Goal: Information Seeking & Learning: Check status

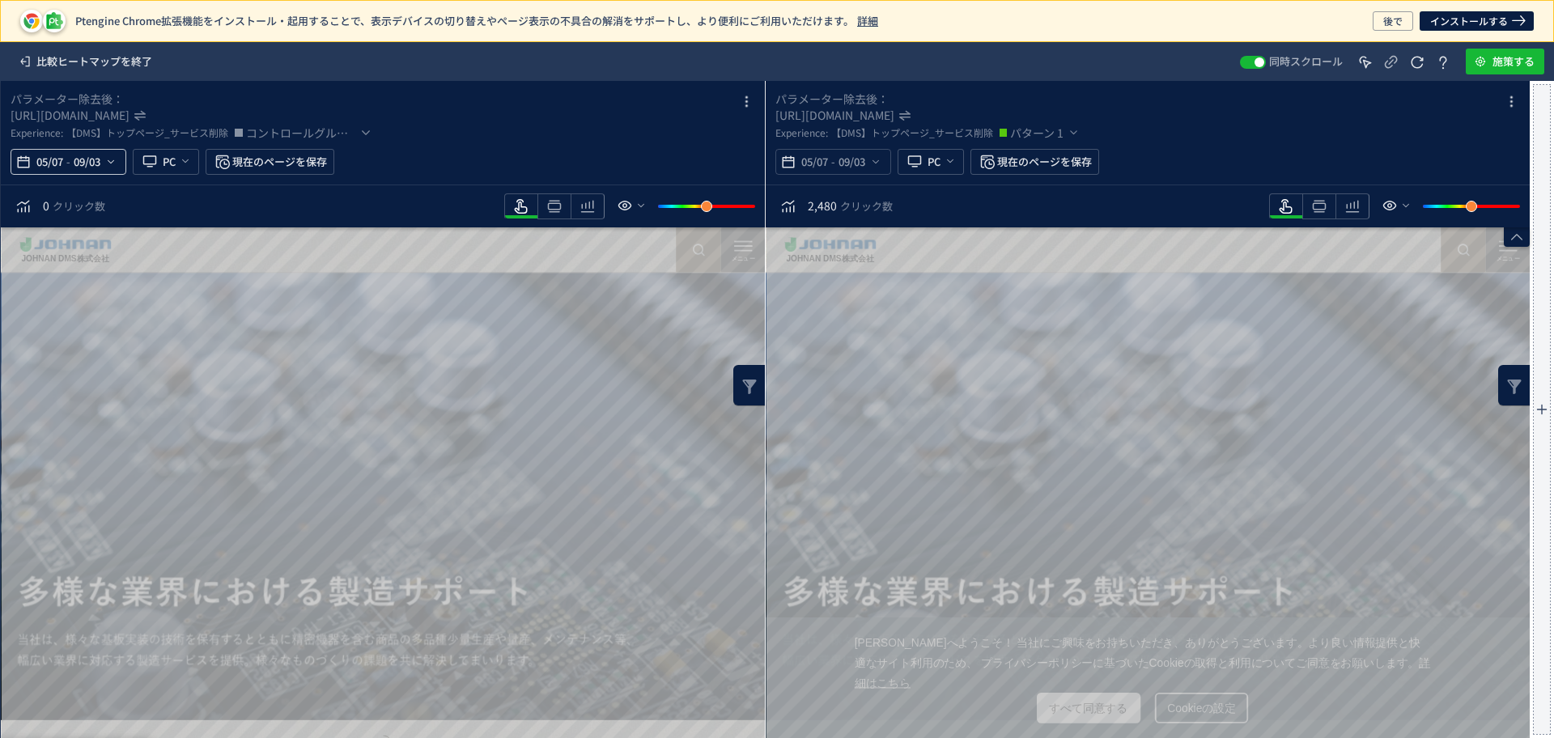
click at [124, 163] on div "05/07 - 09/03" at bounding box center [69, 162] width 116 height 26
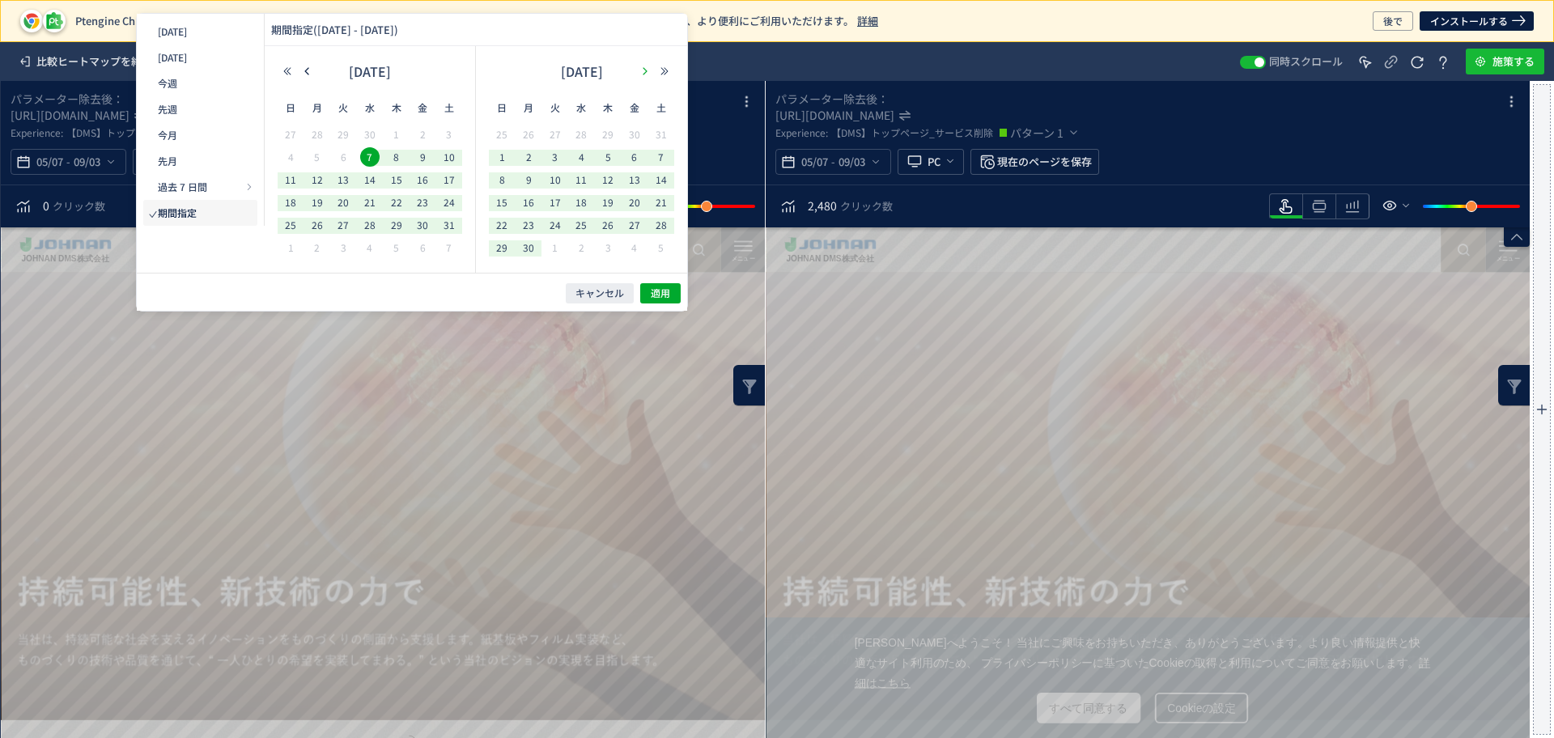
click at [638, 68] on button "button" at bounding box center [644, 71] width 19 height 11
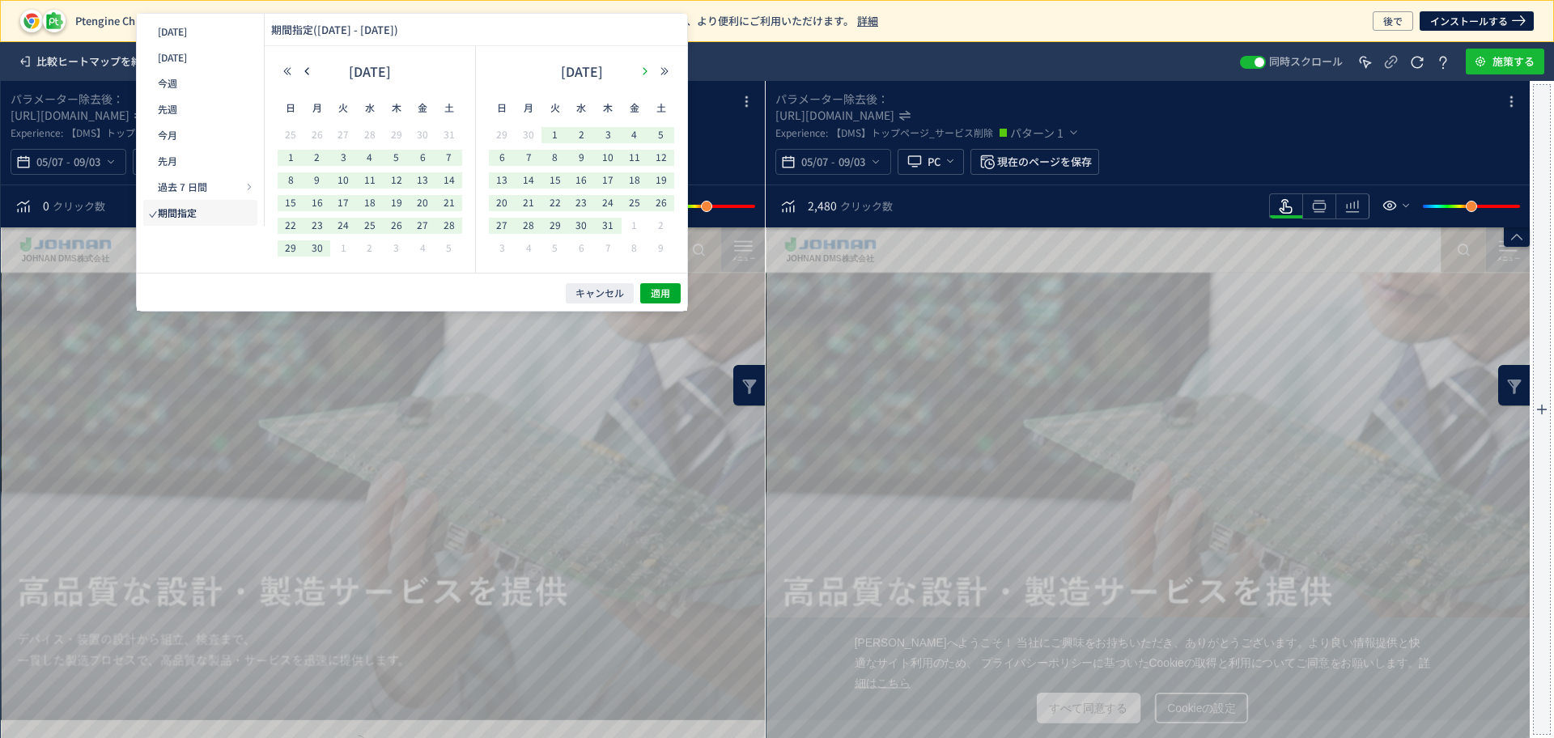
click at [638, 67] on button "button" at bounding box center [644, 71] width 19 height 11
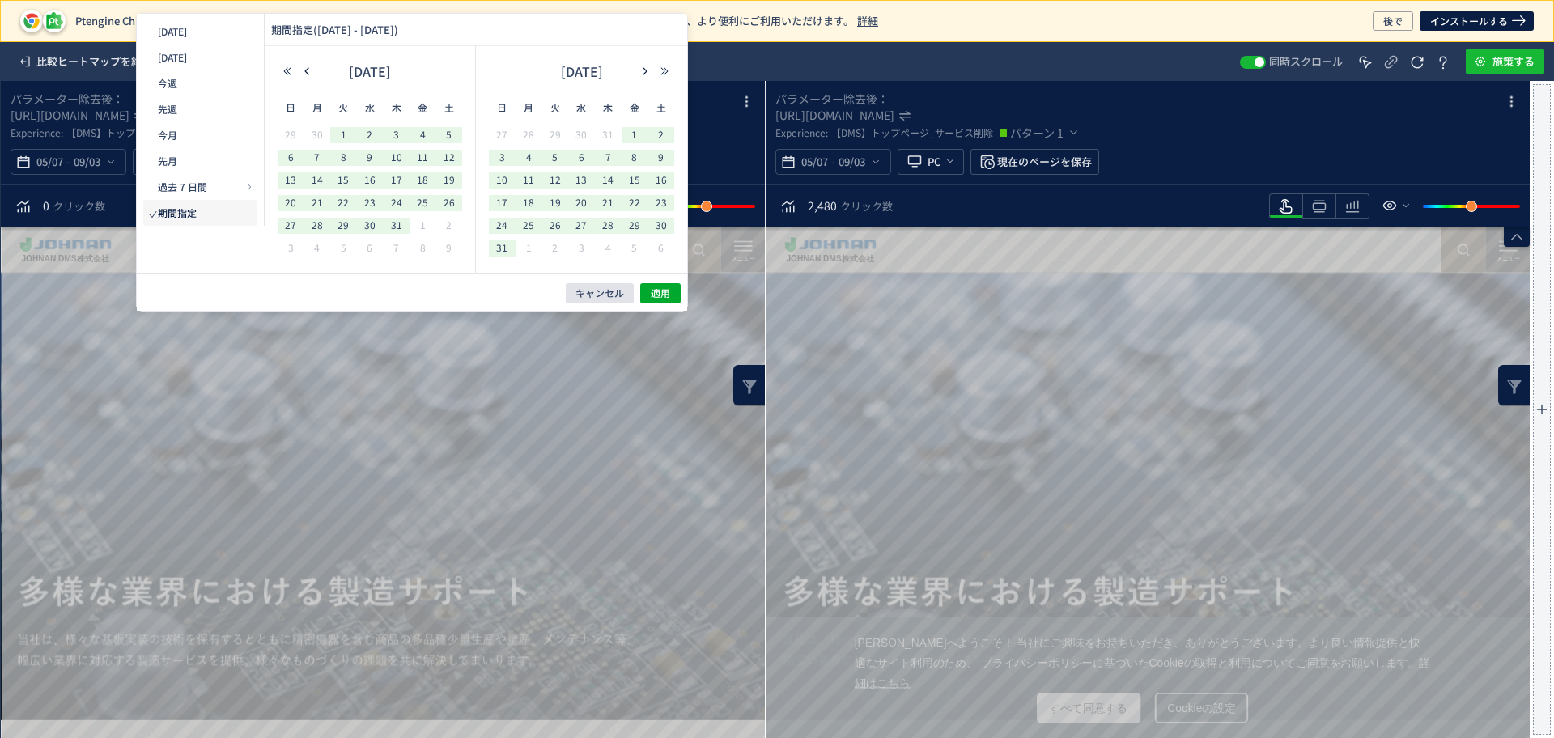
click at [624, 284] on button "キャンセル" at bounding box center [600, 293] width 68 height 20
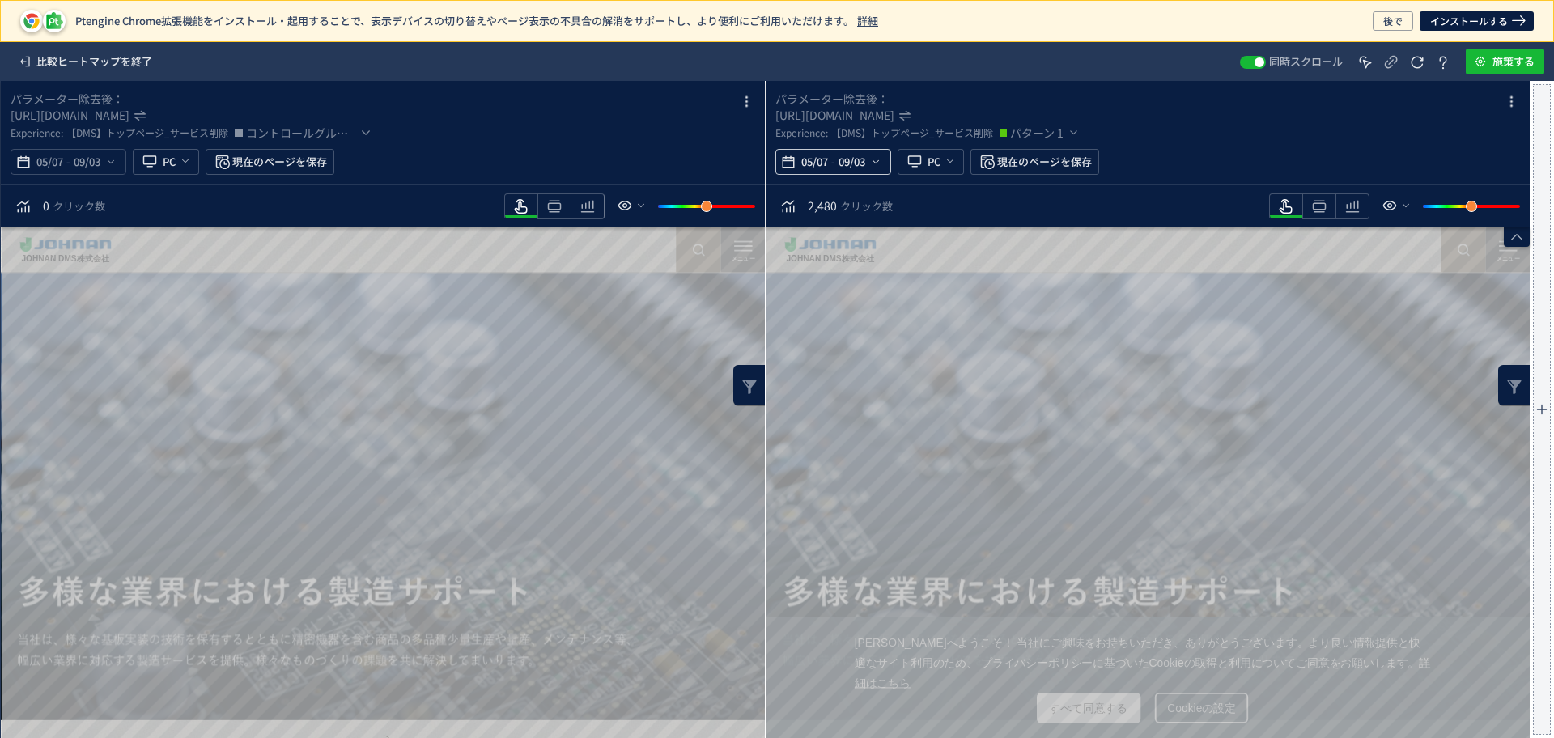
click at [874, 159] on icon "heatmap-top-bar" at bounding box center [875, 161] width 13 height 13
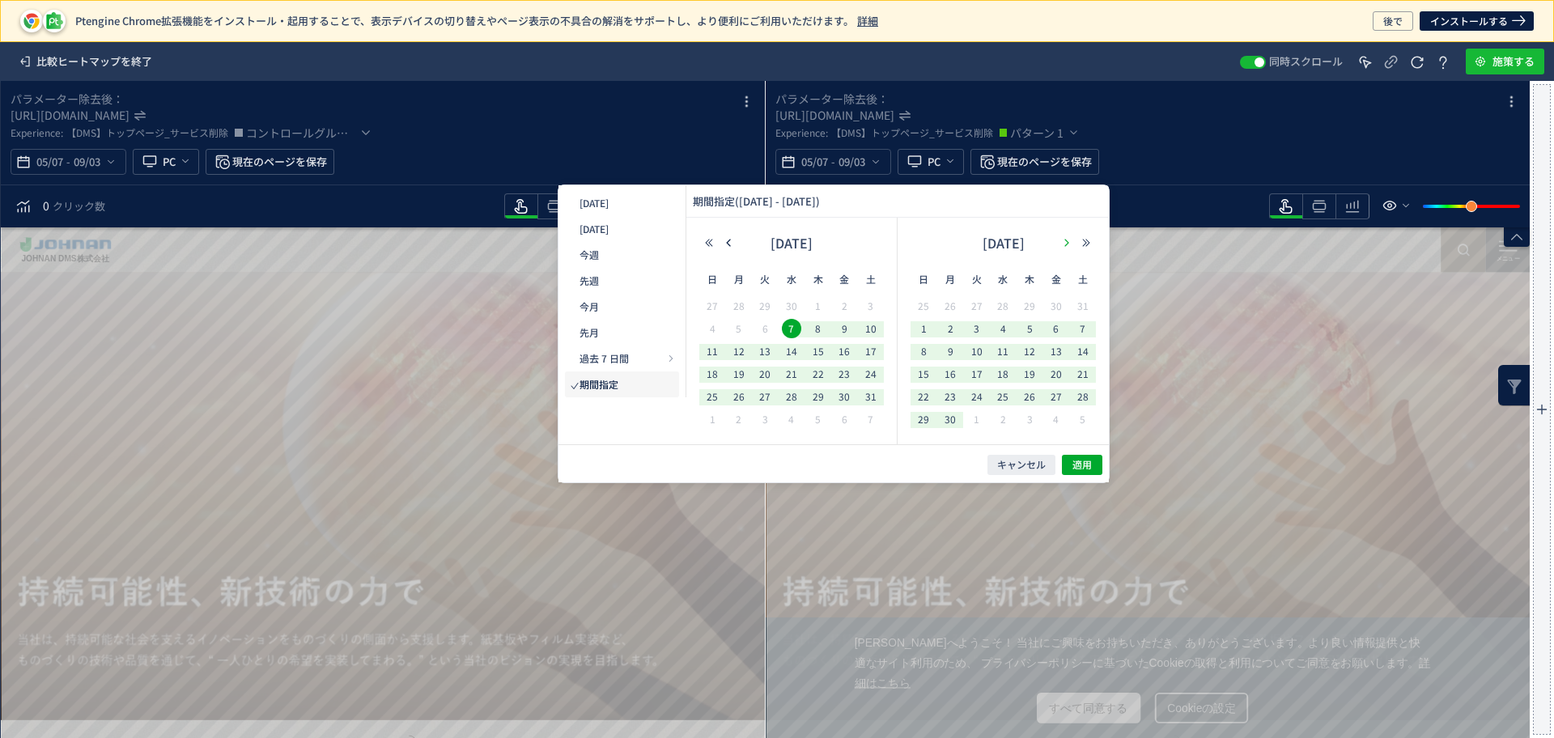
click at [1062, 242] on icon "button" at bounding box center [1067, 243] width 10 height 10
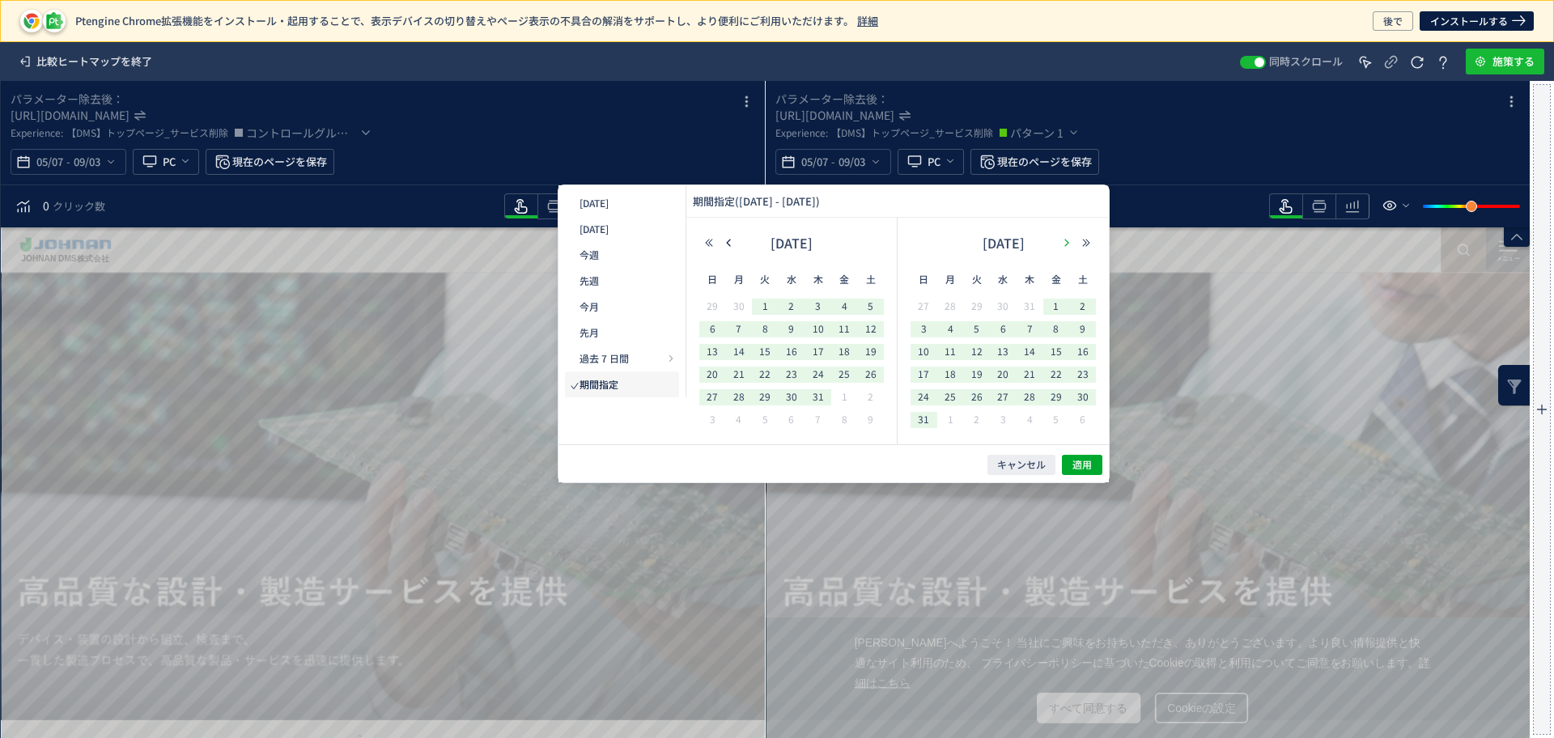
click at [1062, 242] on icon "button" at bounding box center [1067, 243] width 10 height 10
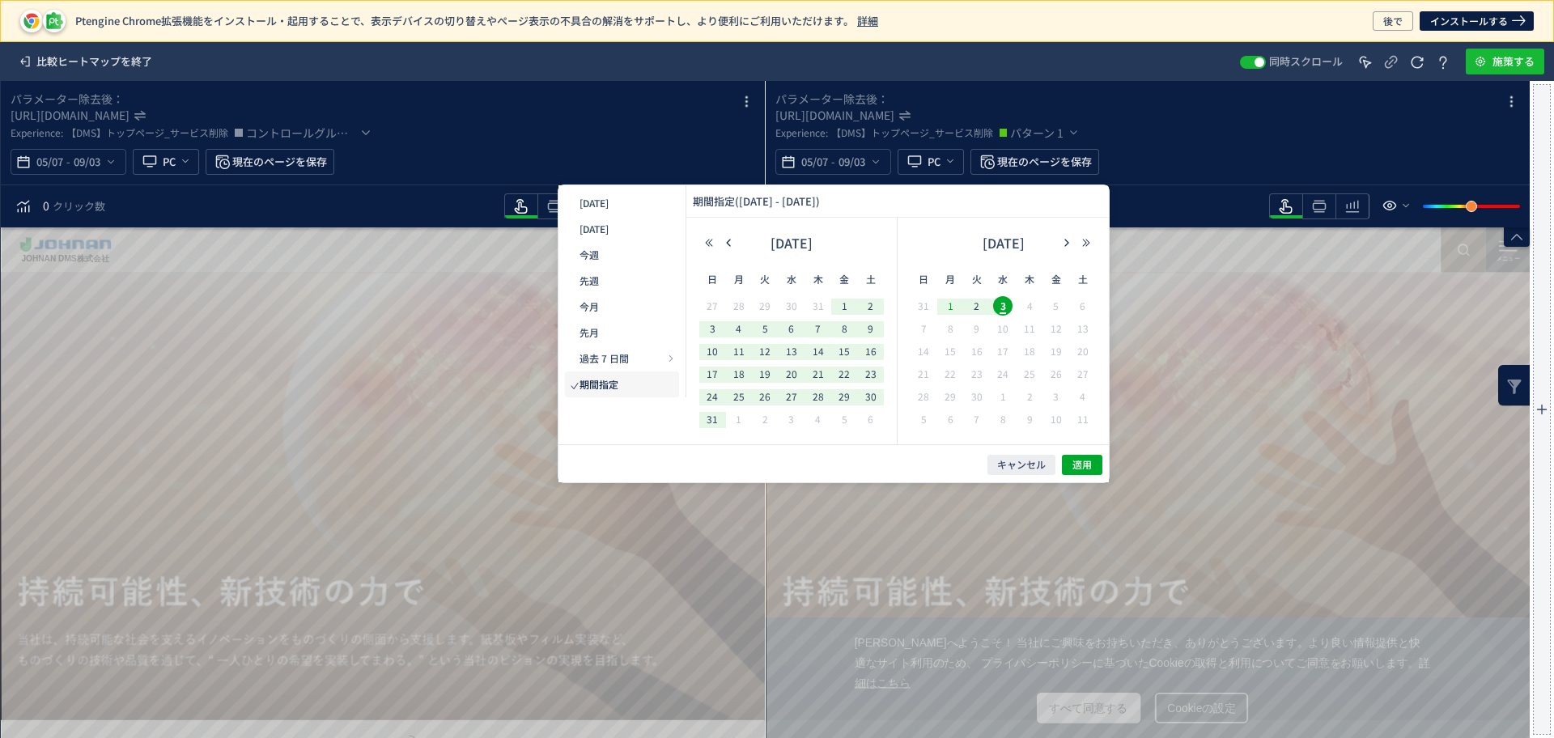
click at [952, 306] on span "1" at bounding box center [949, 305] width 19 height 19
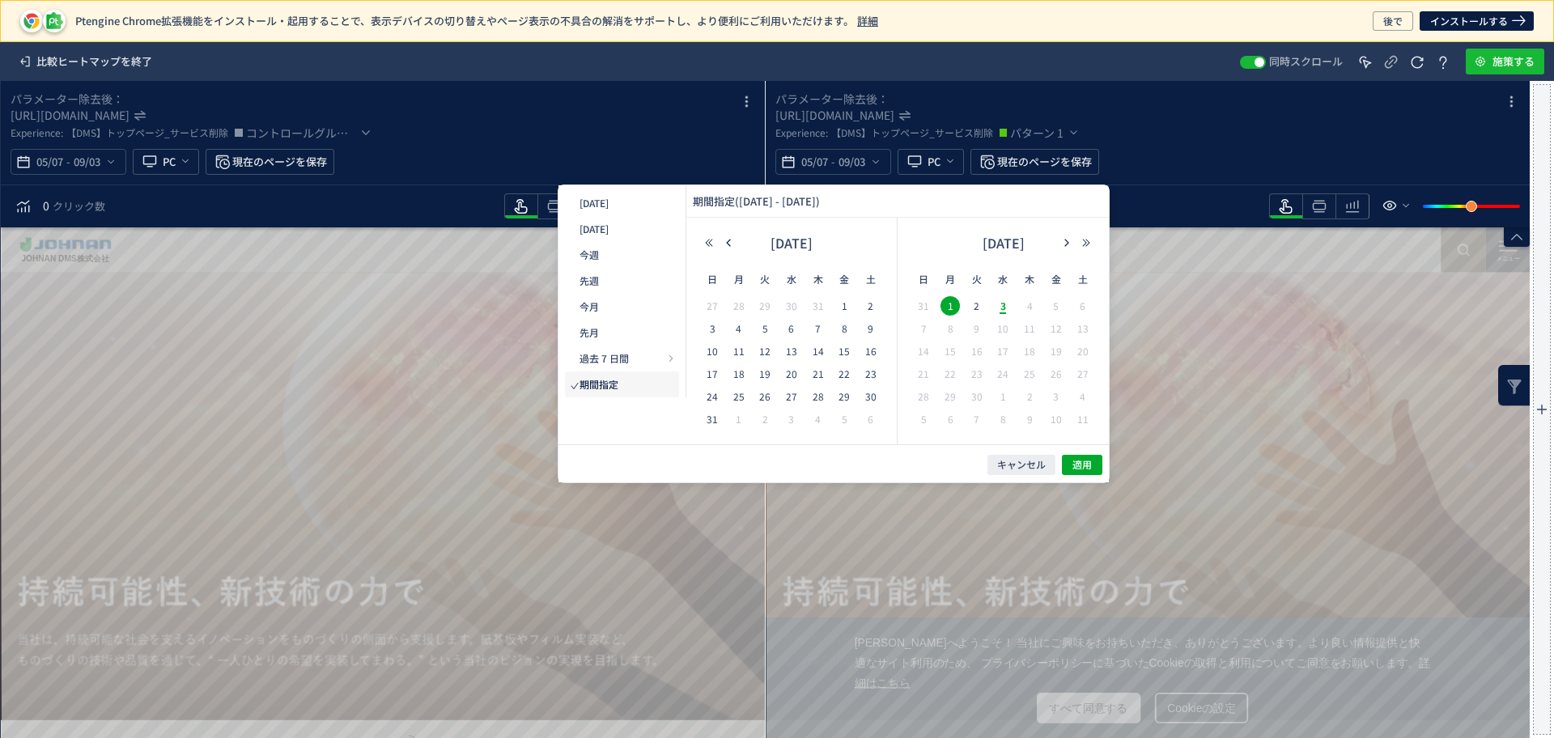
click at [1006, 310] on span "3" at bounding box center [1002, 305] width 19 height 19
click at [1086, 459] on span "適用" at bounding box center [1081, 465] width 19 height 14
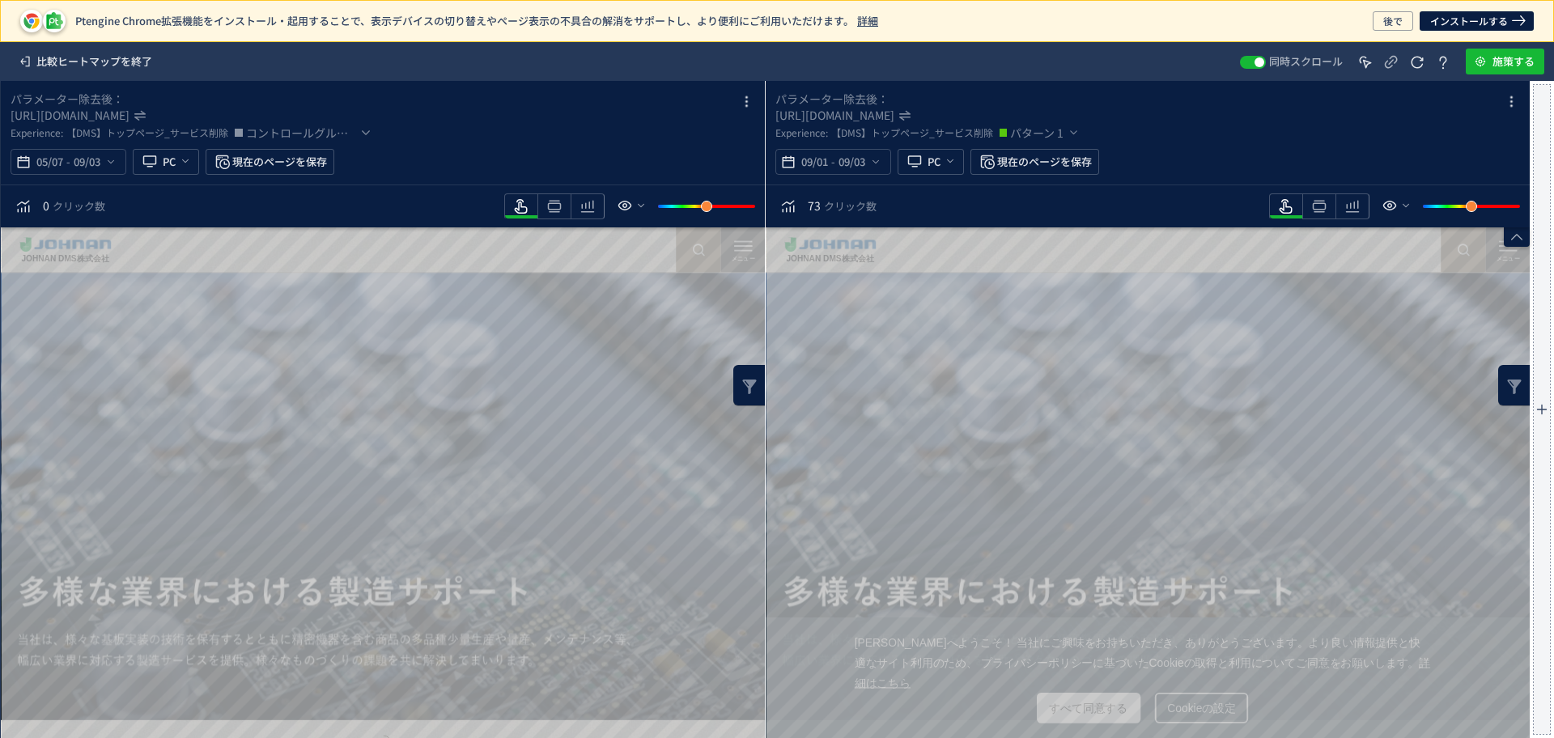
click at [861, 214] on div "73 クリック数" at bounding box center [832, 206] width 115 height 26
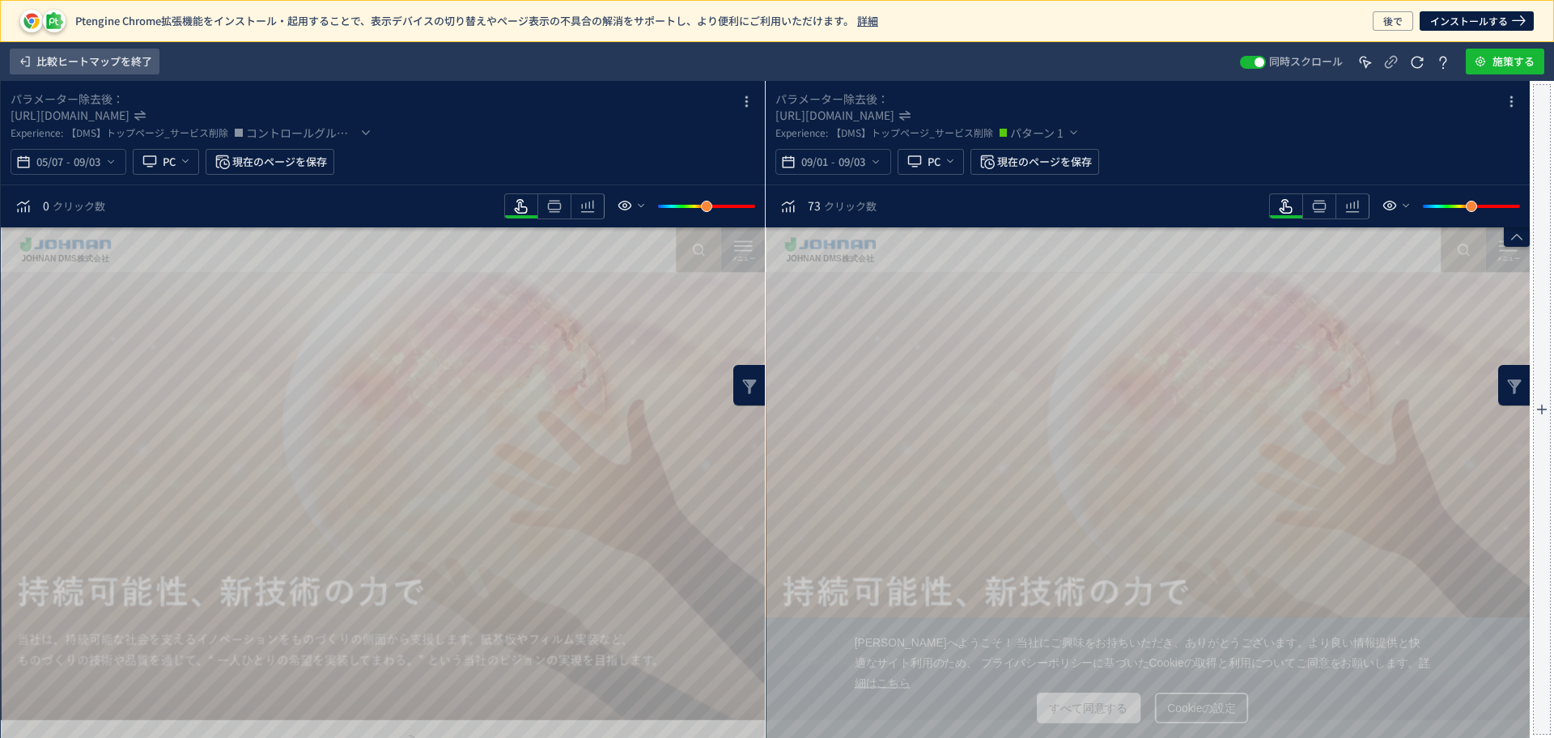
click at [138, 52] on span "比較ヒートマップを終了" at bounding box center [94, 62] width 116 height 26
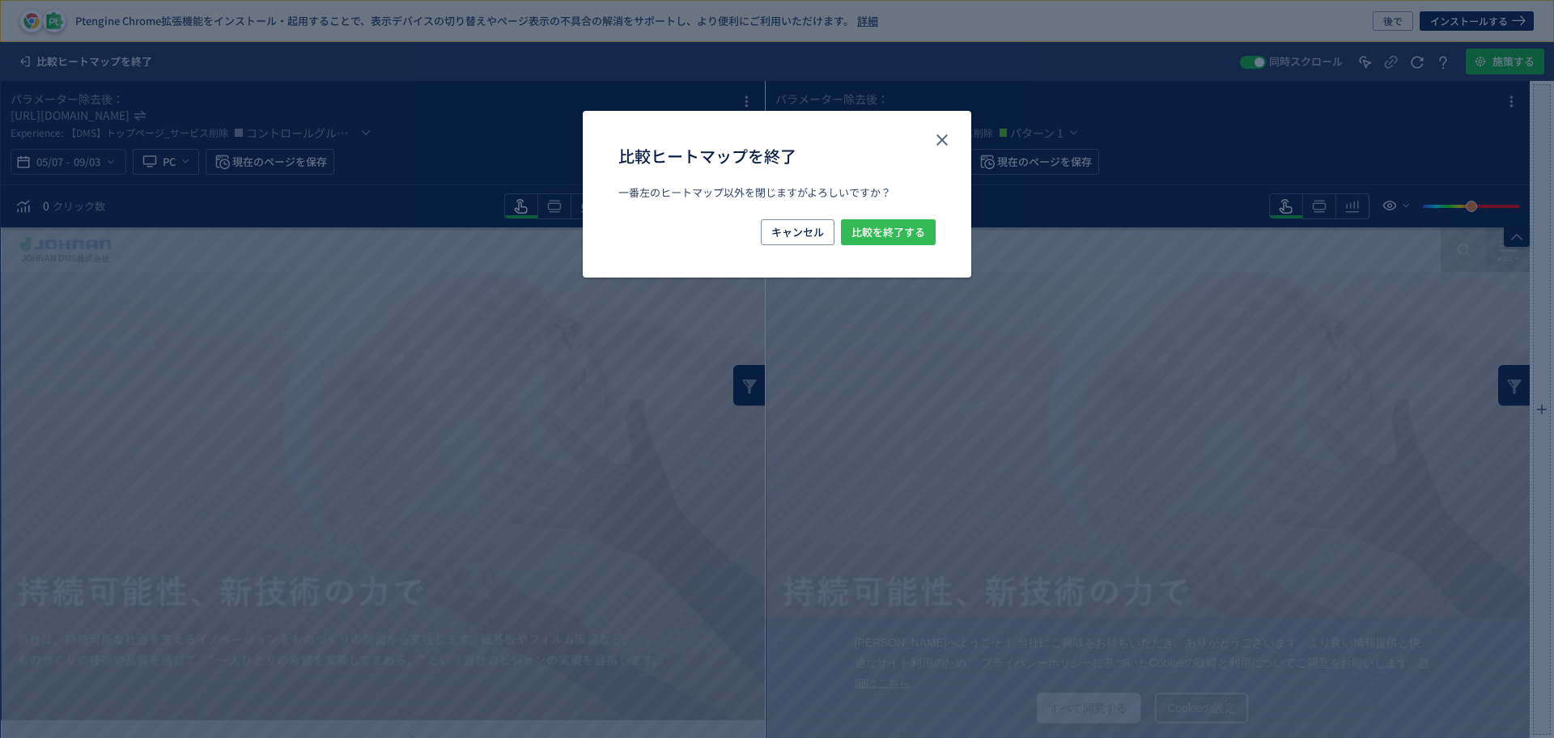
click at [934, 233] on button "比較を終了する" at bounding box center [888, 232] width 95 height 26
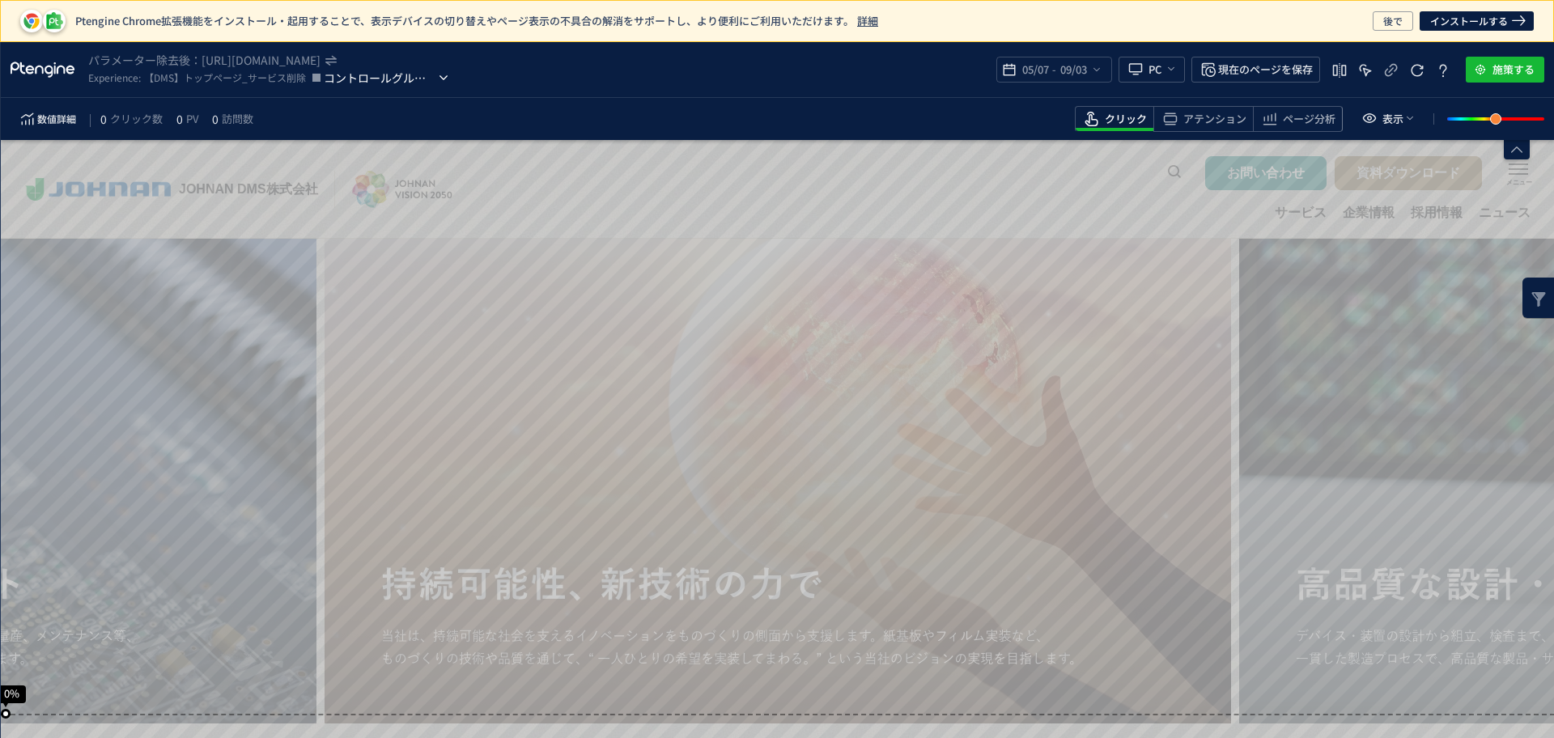
click at [377, 82] on span "コントロールグループ" at bounding box center [380, 77] width 112 height 19
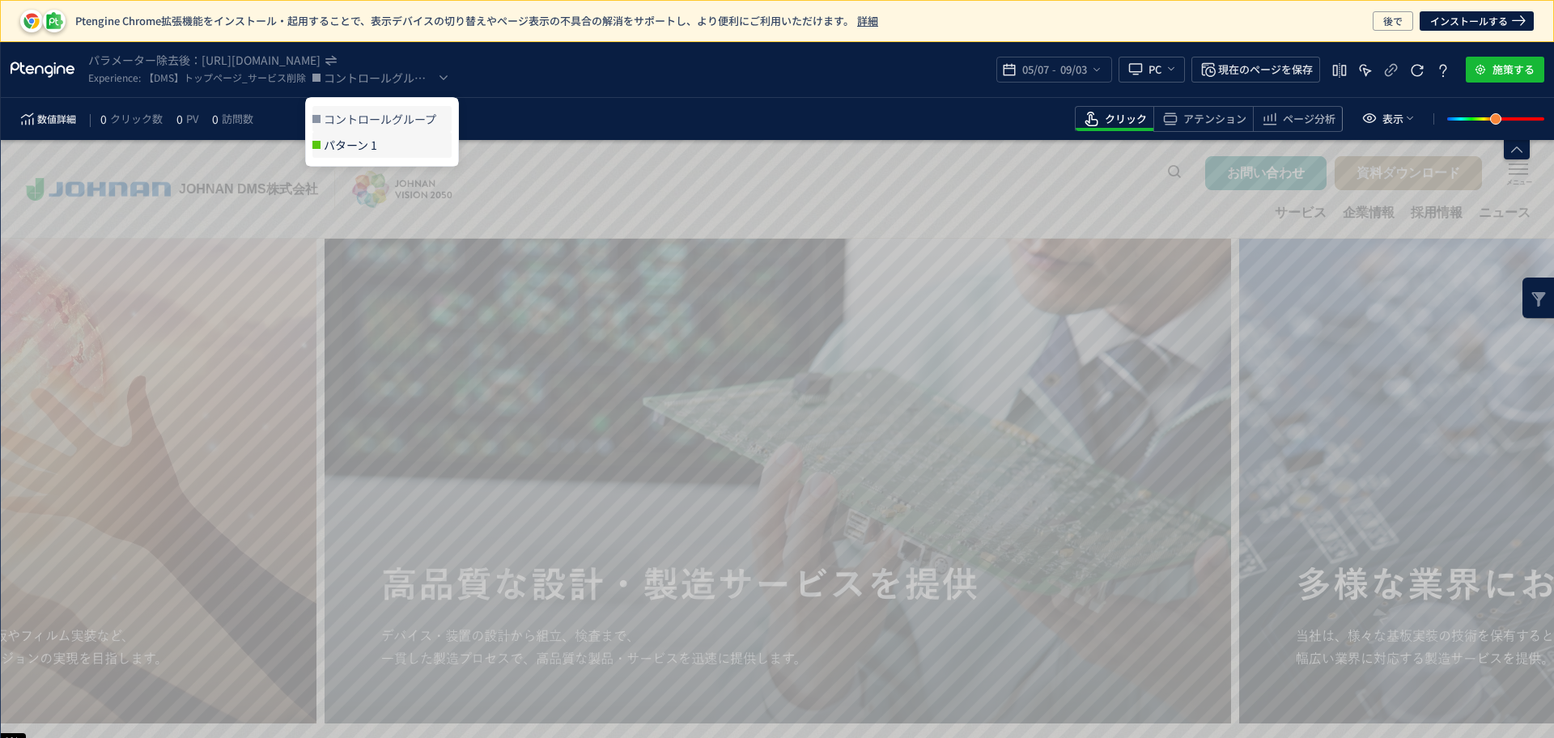
click at [399, 145] on span "パターン 1" at bounding box center [388, 145] width 128 height 26
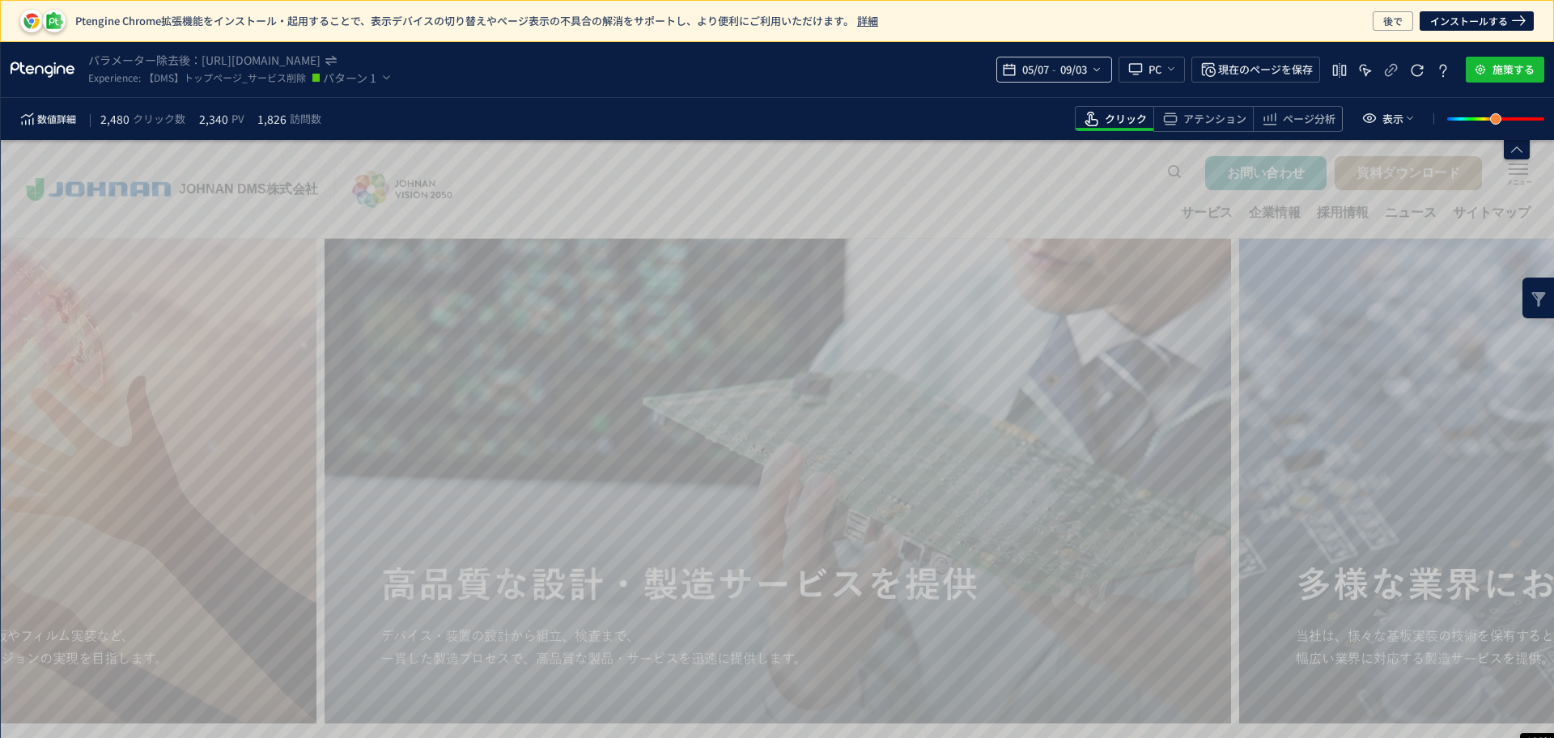
click at [1100, 65] on icon "heatmap-top-bar" at bounding box center [1096, 69] width 13 height 13
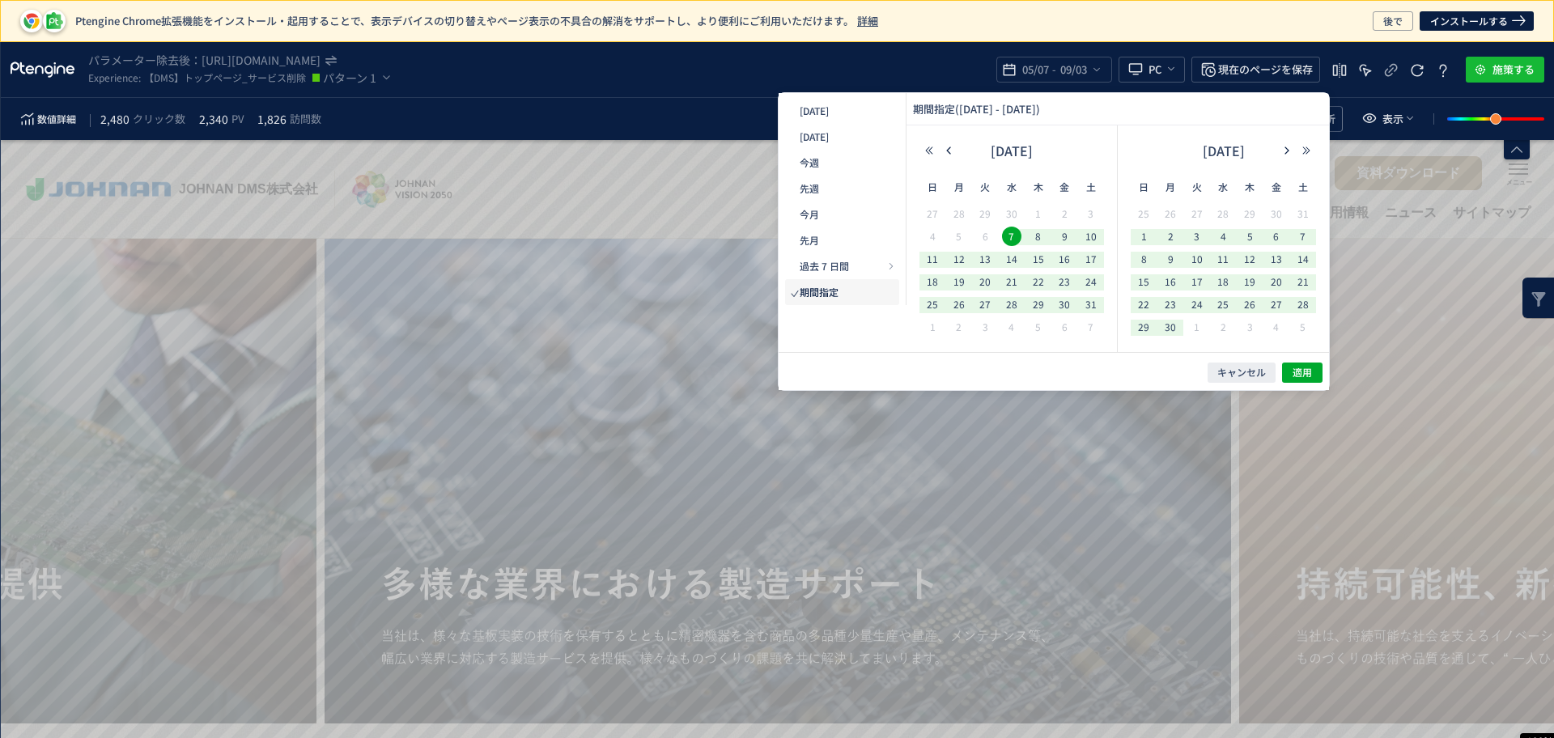
click at [616, 78] on div "Experience: 【DMS】トップページ_サービス削除 パターン 1" at bounding box center [530, 77] width 884 height 19
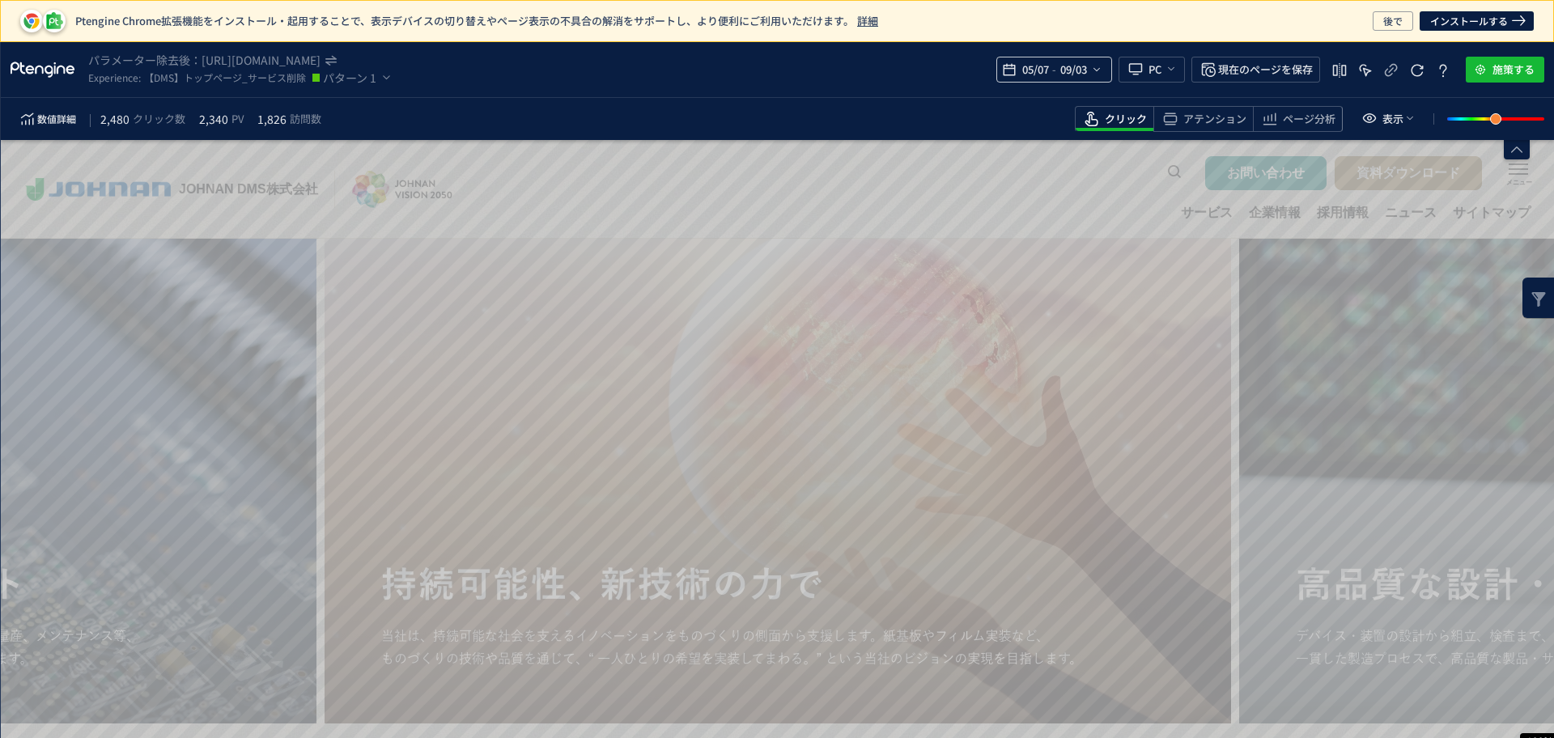
click at [1092, 71] on icon "heatmap-top-bar" at bounding box center [1096, 69] width 13 height 13
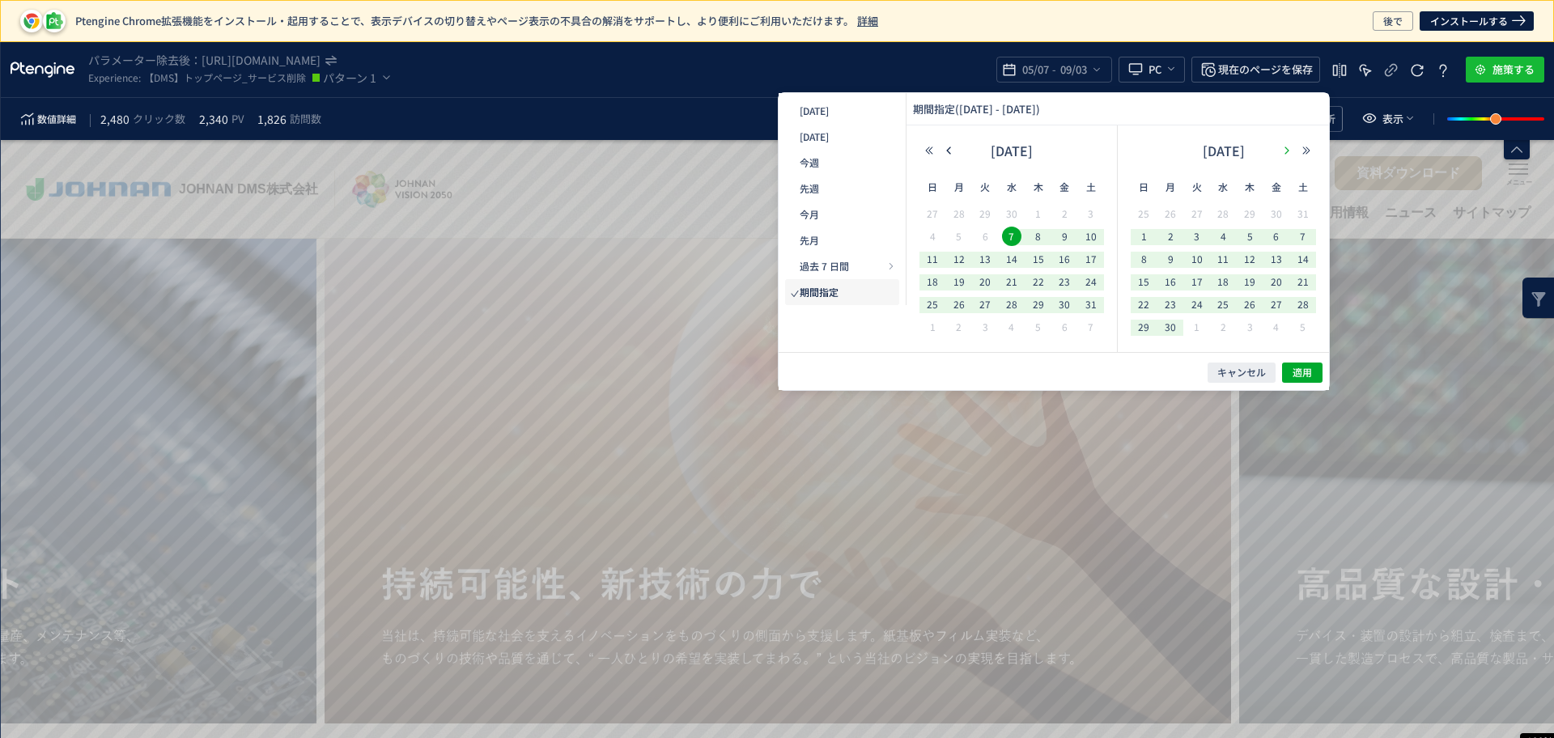
click at [1278, 150] on button "button" at bounding box center [1286, 150] width 19 height 11
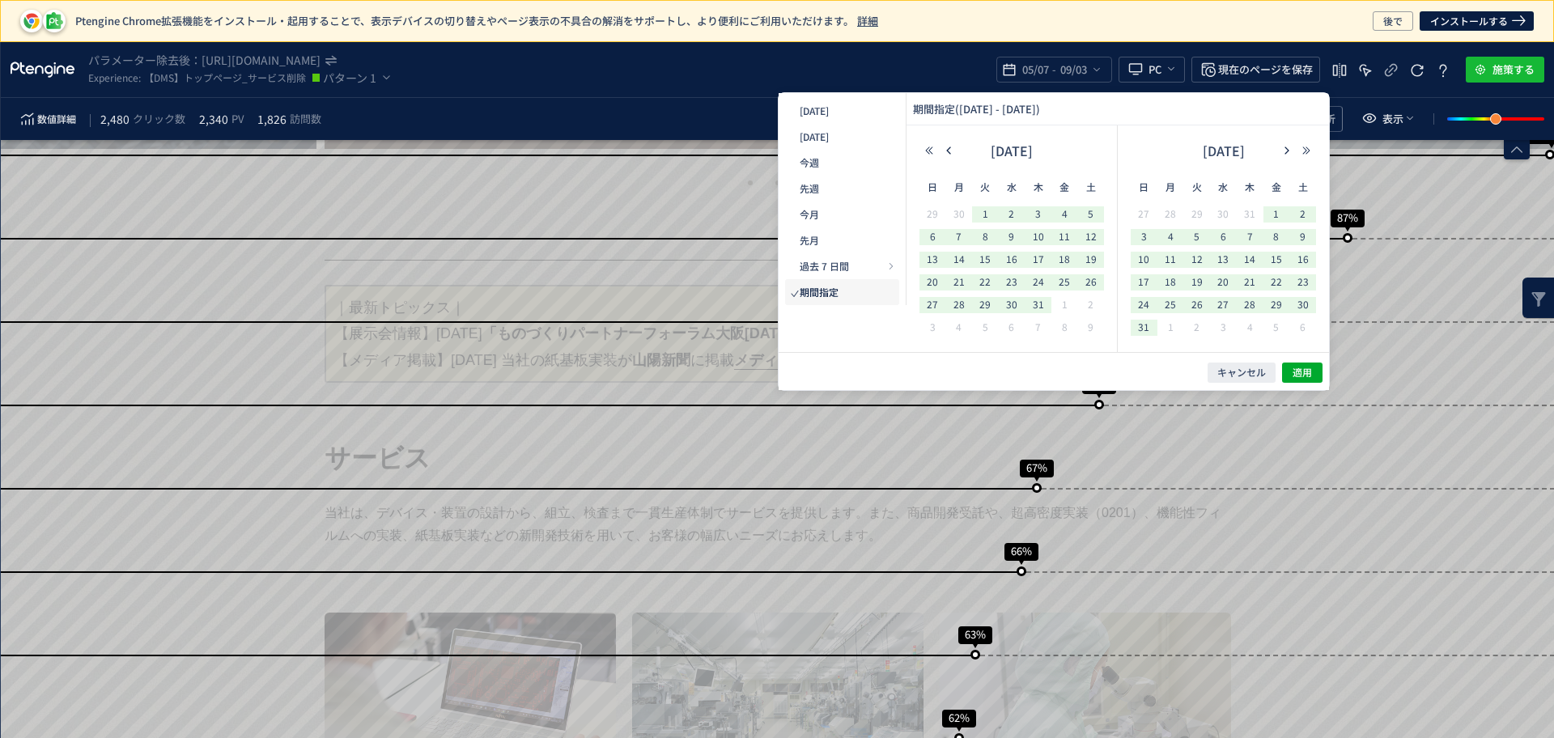
scroll to position [607, 0]
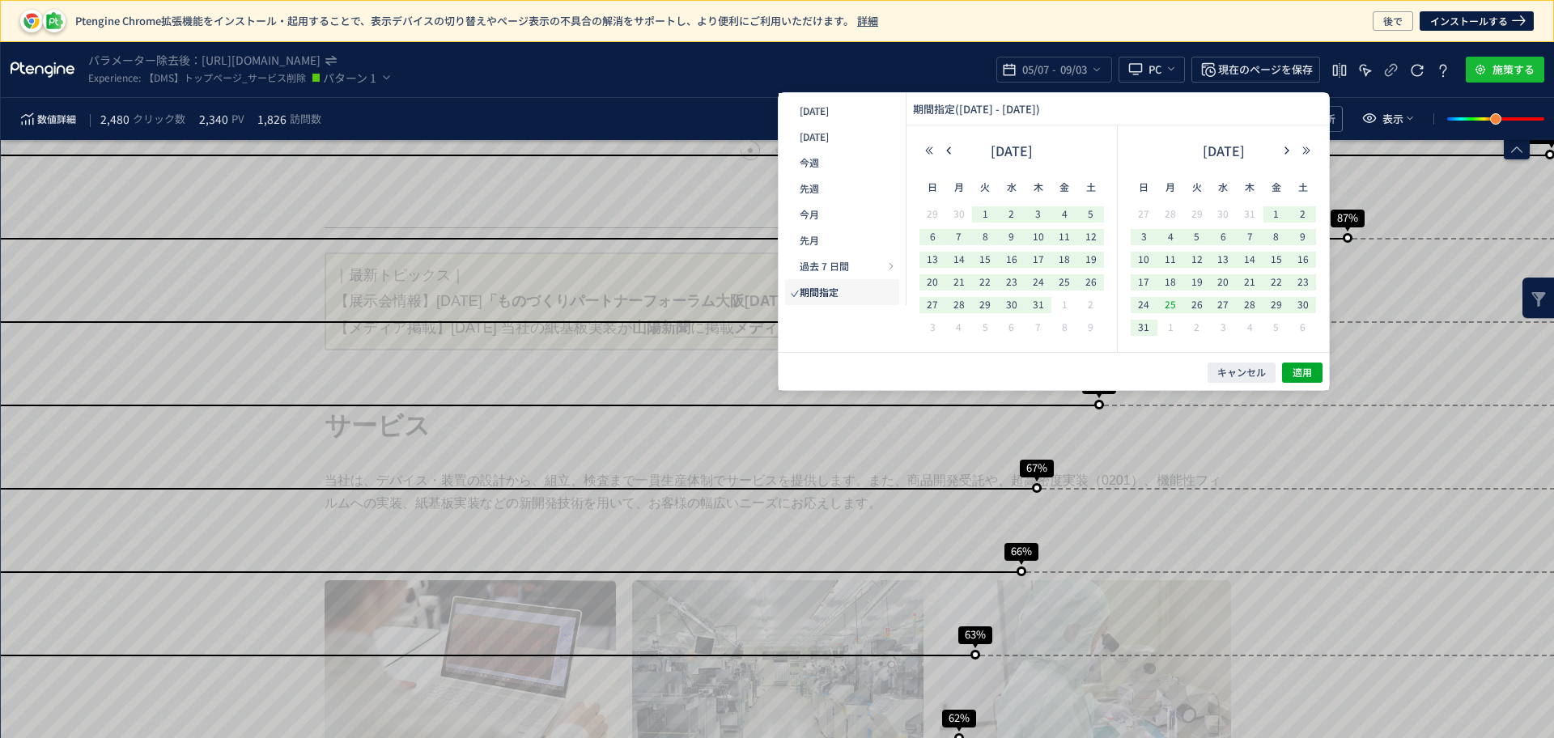
click at [1170, 308] on span "25" at bounding box center [1169, 304] width 19 height 19
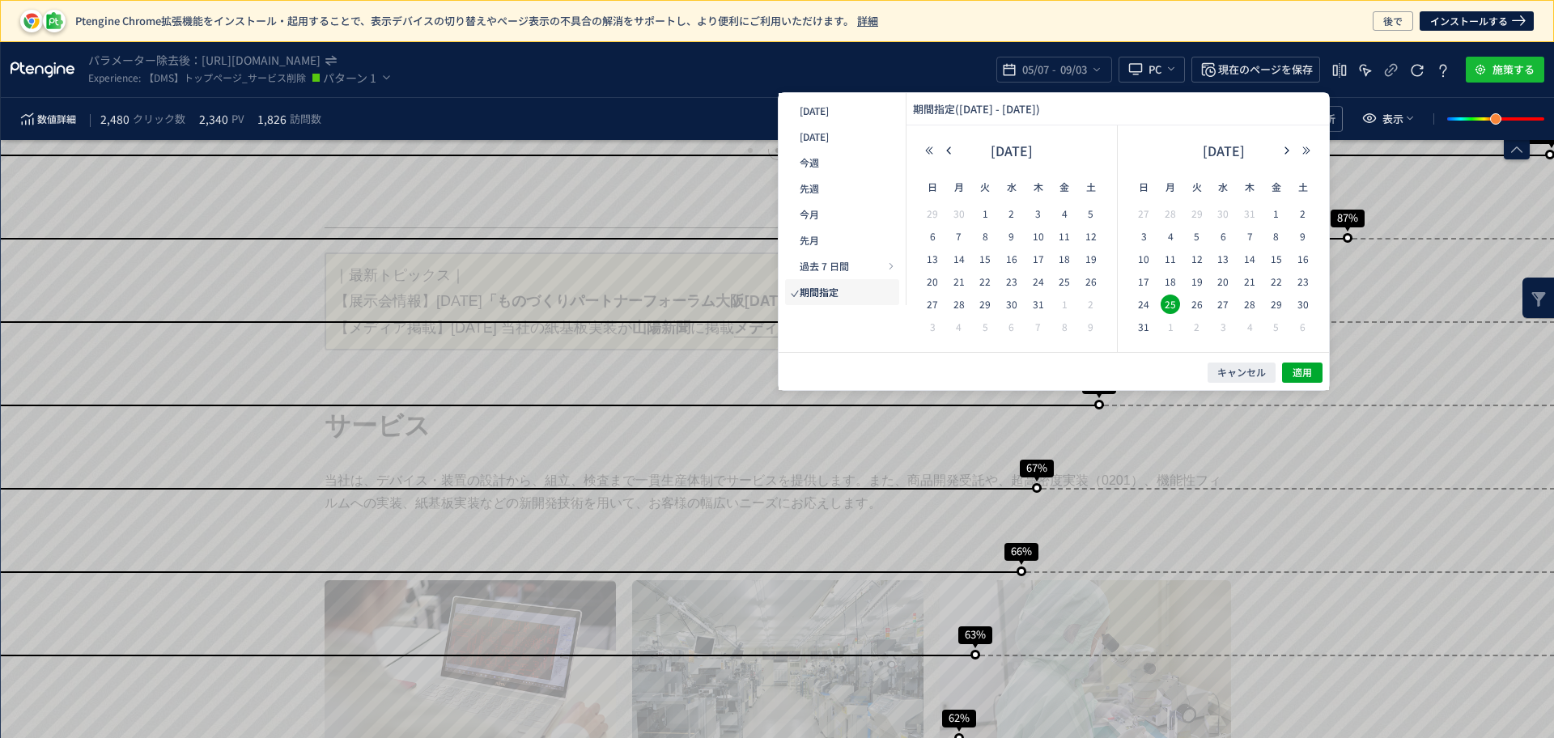
click at [1286, 143] on div "[DATE]" at bounding box center [1222, 154] width 185 height 32
click at [1275, 143] on div "[DATE]" at bounding box center [1222, 154] width 185 height 32
click at [1282, 149] on icon "button" at bounding box center [1287, 151] width 10 height 10
click at [1196, 214] on span "2" at bounding box center [1196, 213] width 19 height 19
click at [1293, 366] on span "適用" at bounding box center [1301, 373] width 19 height 14
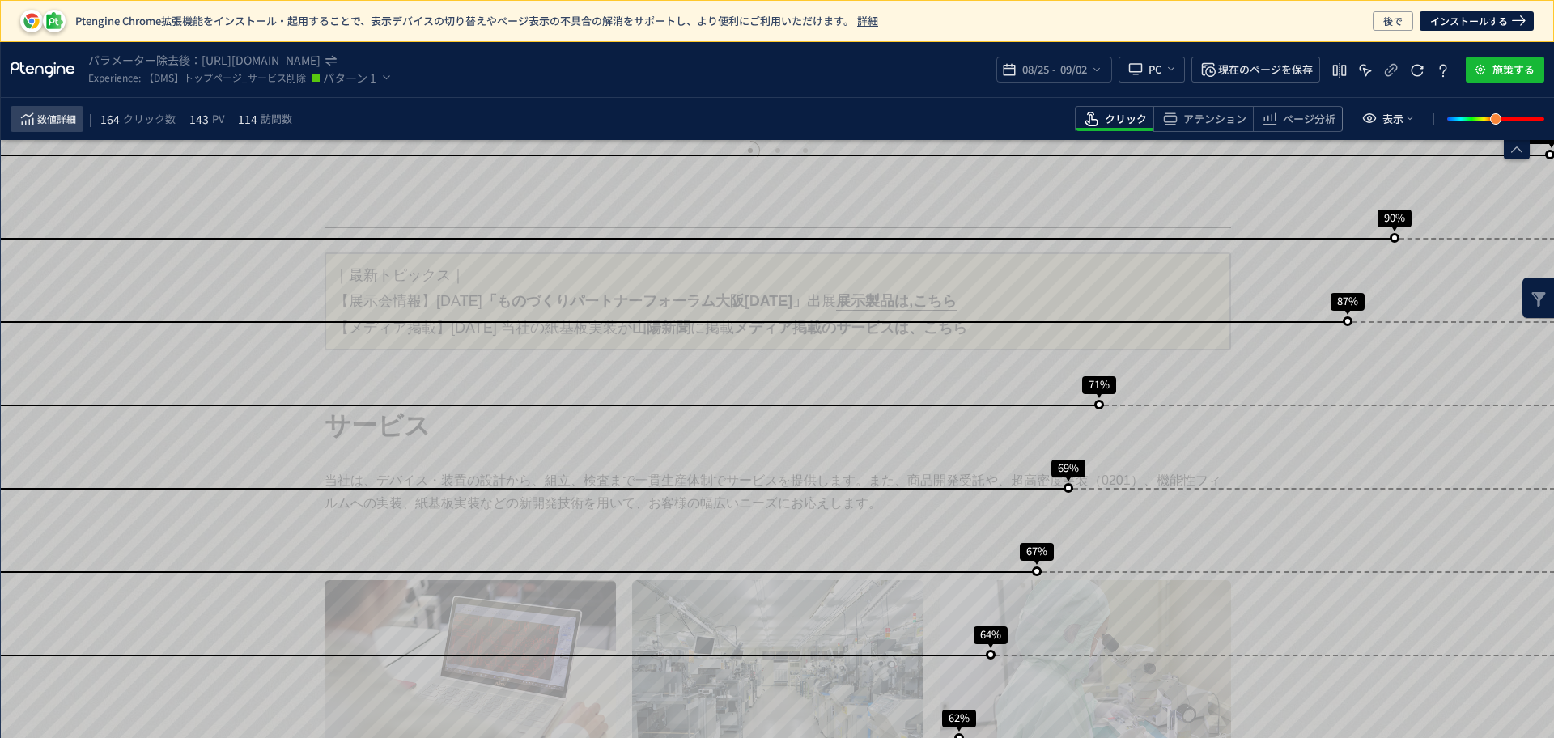
click at [56, 123] on span "数値詳細" at bounding box center [56, 118] width 39 height 19
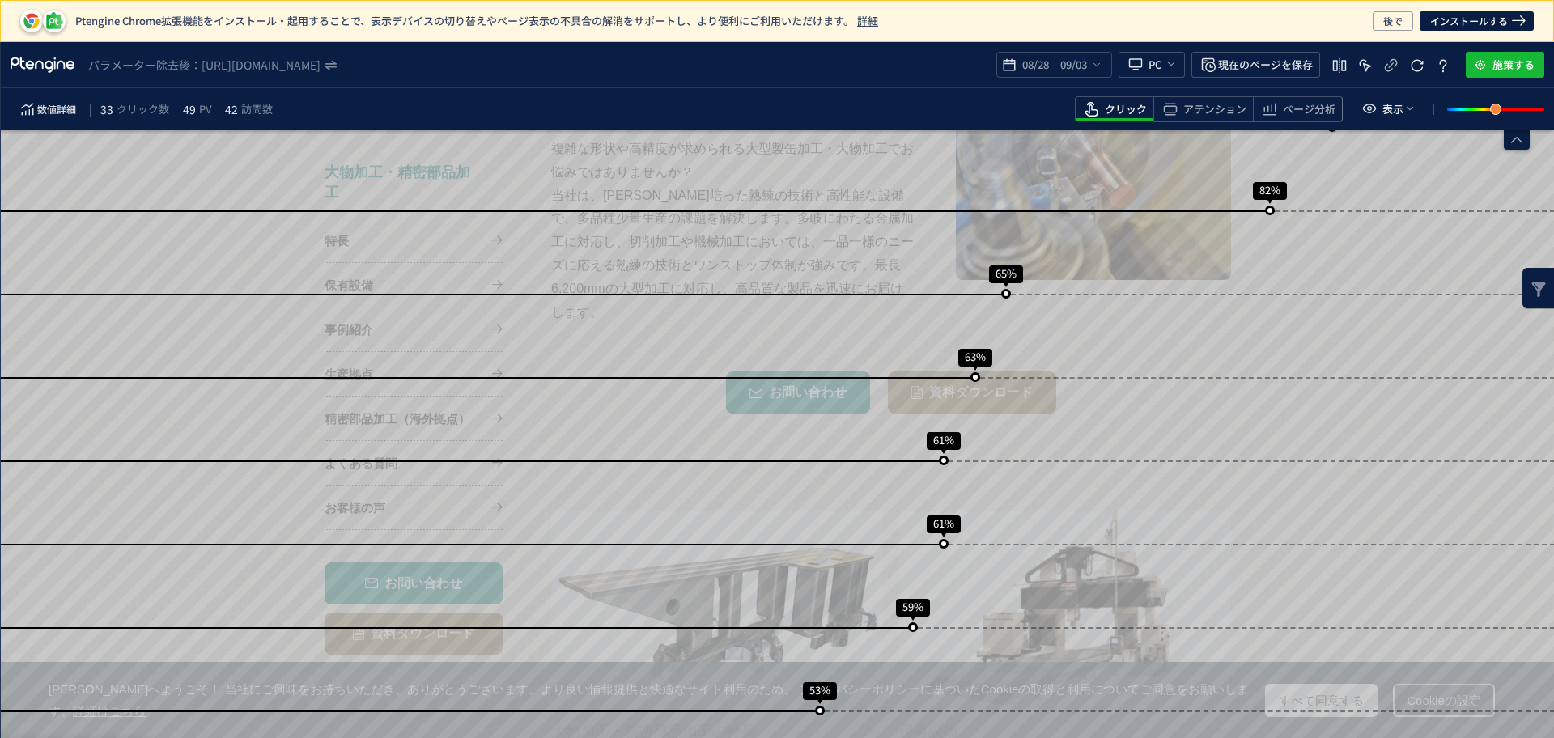
scroll to position [708, 0]
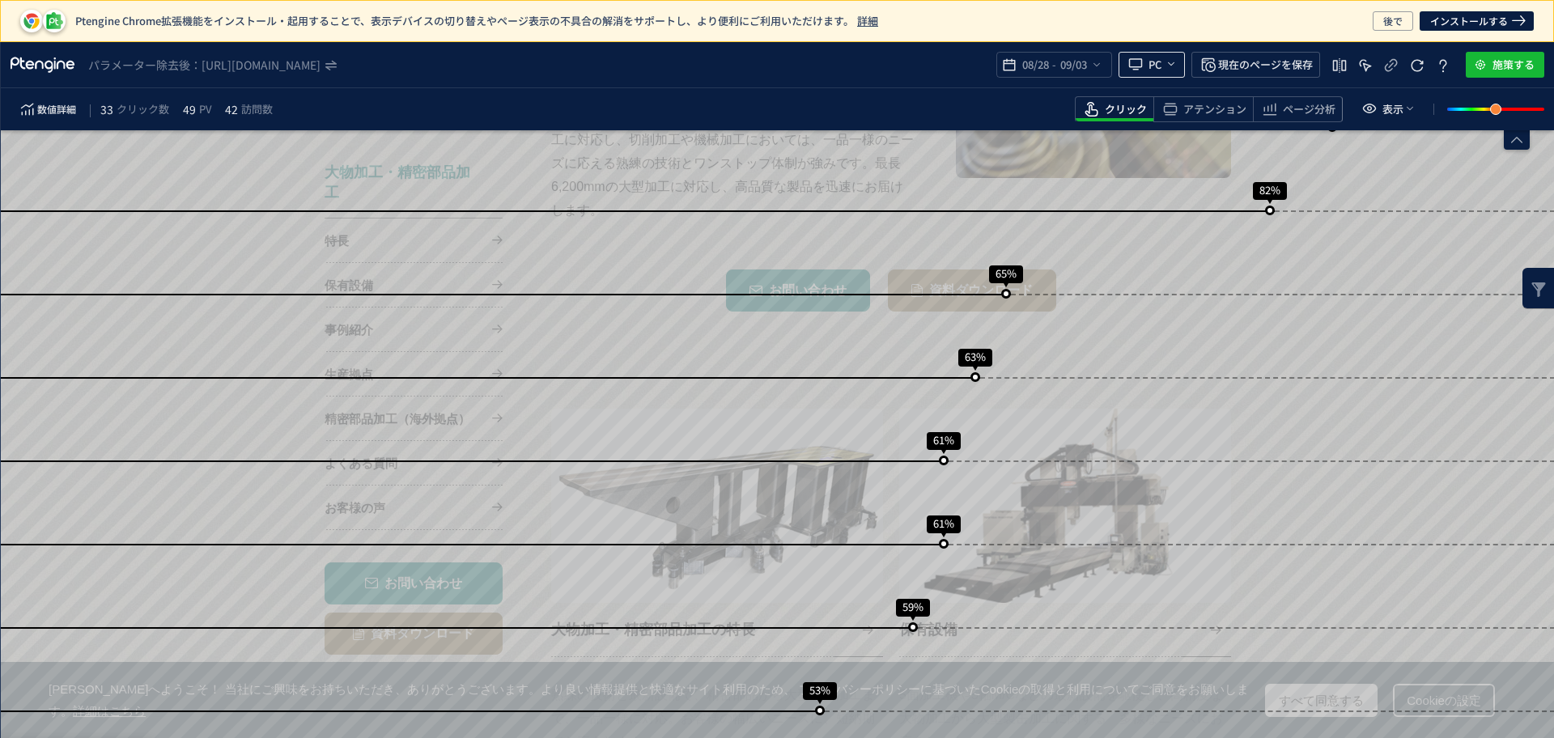
click at [1157, 62] on span "PC" at bounding box center [1154, 65] width 13 height 26
click at [1156, 72] on span "PC" at bounding box center [1154, 65] width 13 height 26
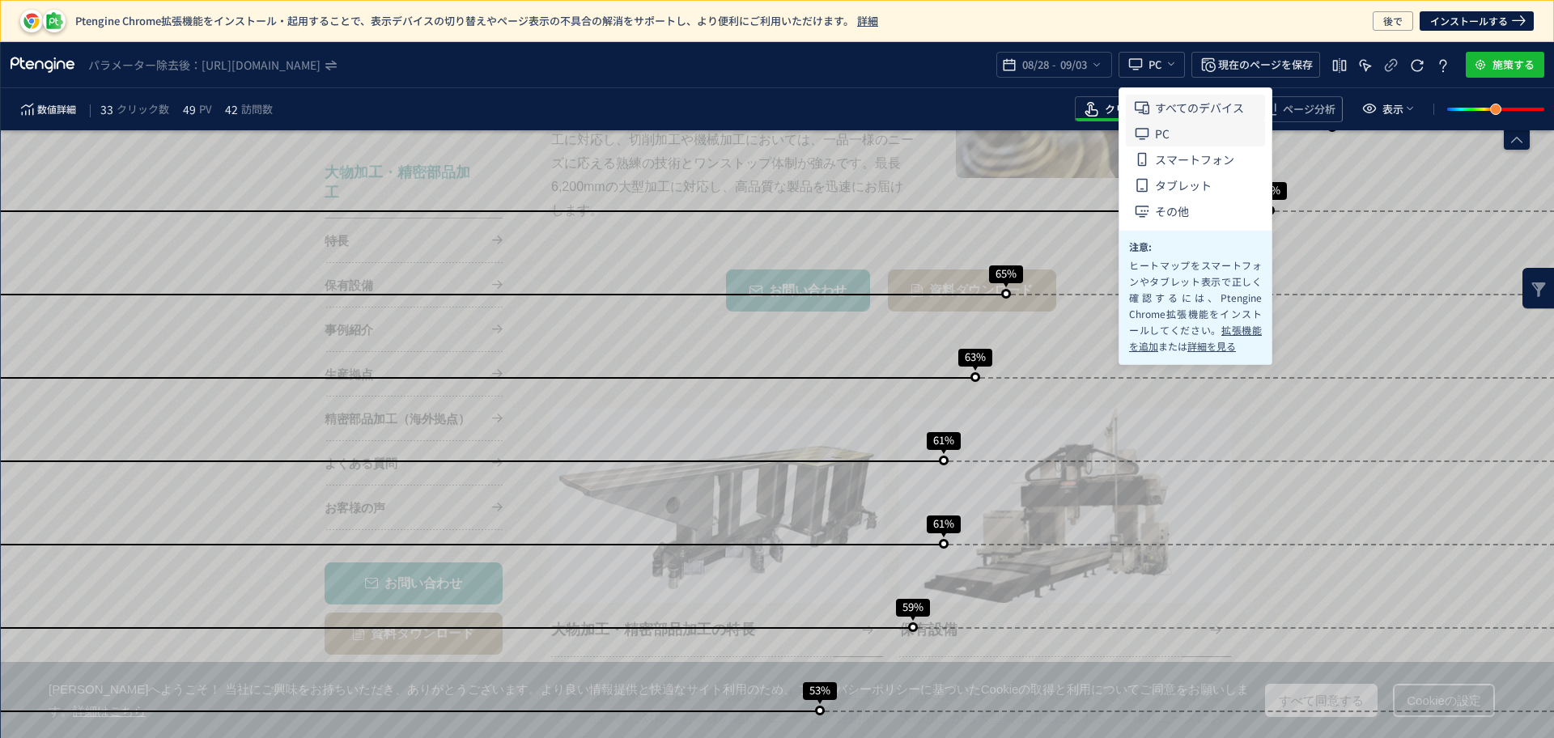
click at [1165, 101] on span "すべてのデバイス" at bounding box center [1199, 108] width 89 height 26
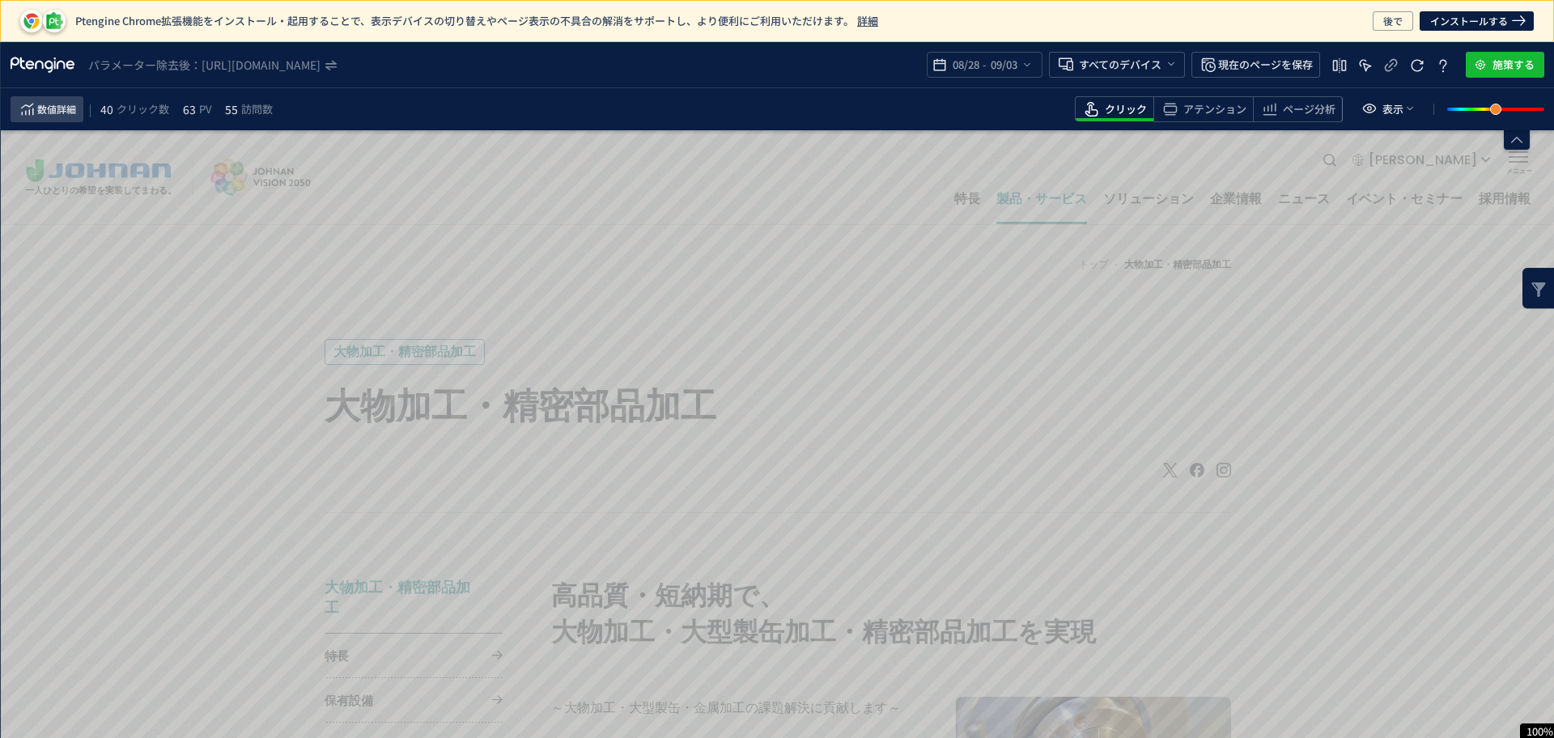
click at [70, 115] on span "数値詳細" at bounding box center [56, 109] width 39 height 19
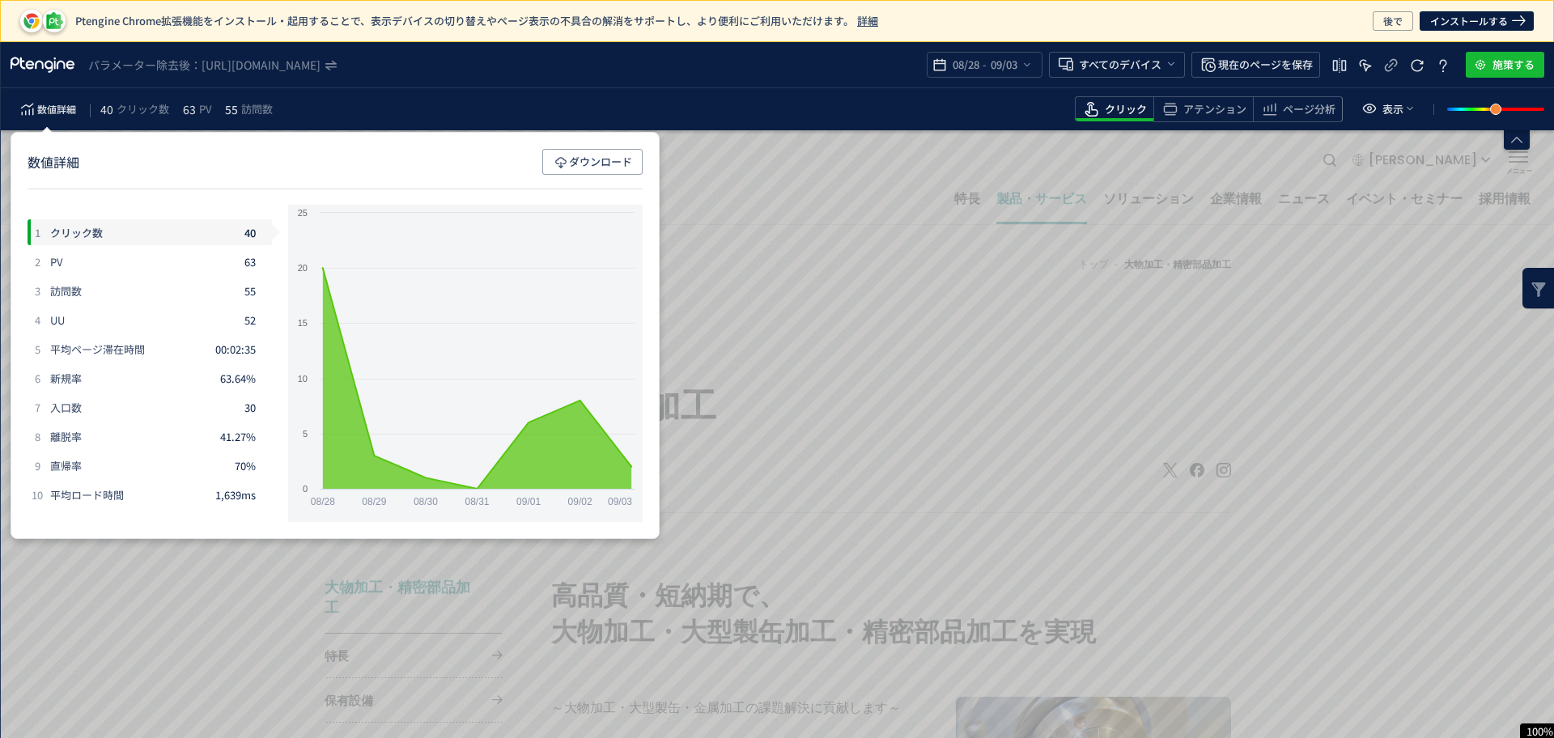
click at [762, 91] on div "数値詳細 40 クリック数 63 PV 55 訪問数 クリック アテンション ページ分析 表示" at bounding box center [777, 109] width 1553 height 42
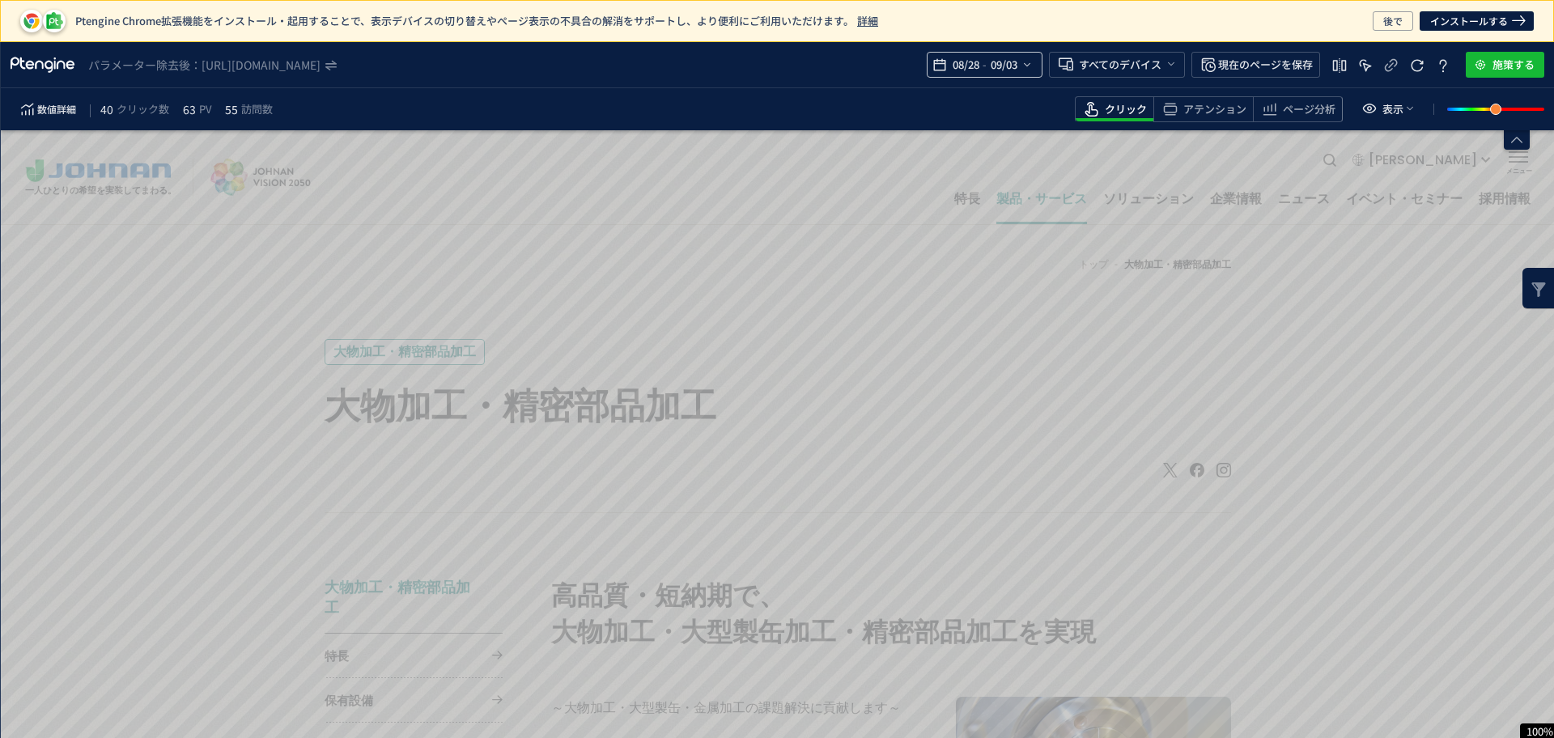
click at [1022, 75] on div "08/28 - 09/03" at bounding box center [984, 65] width 116 height 26
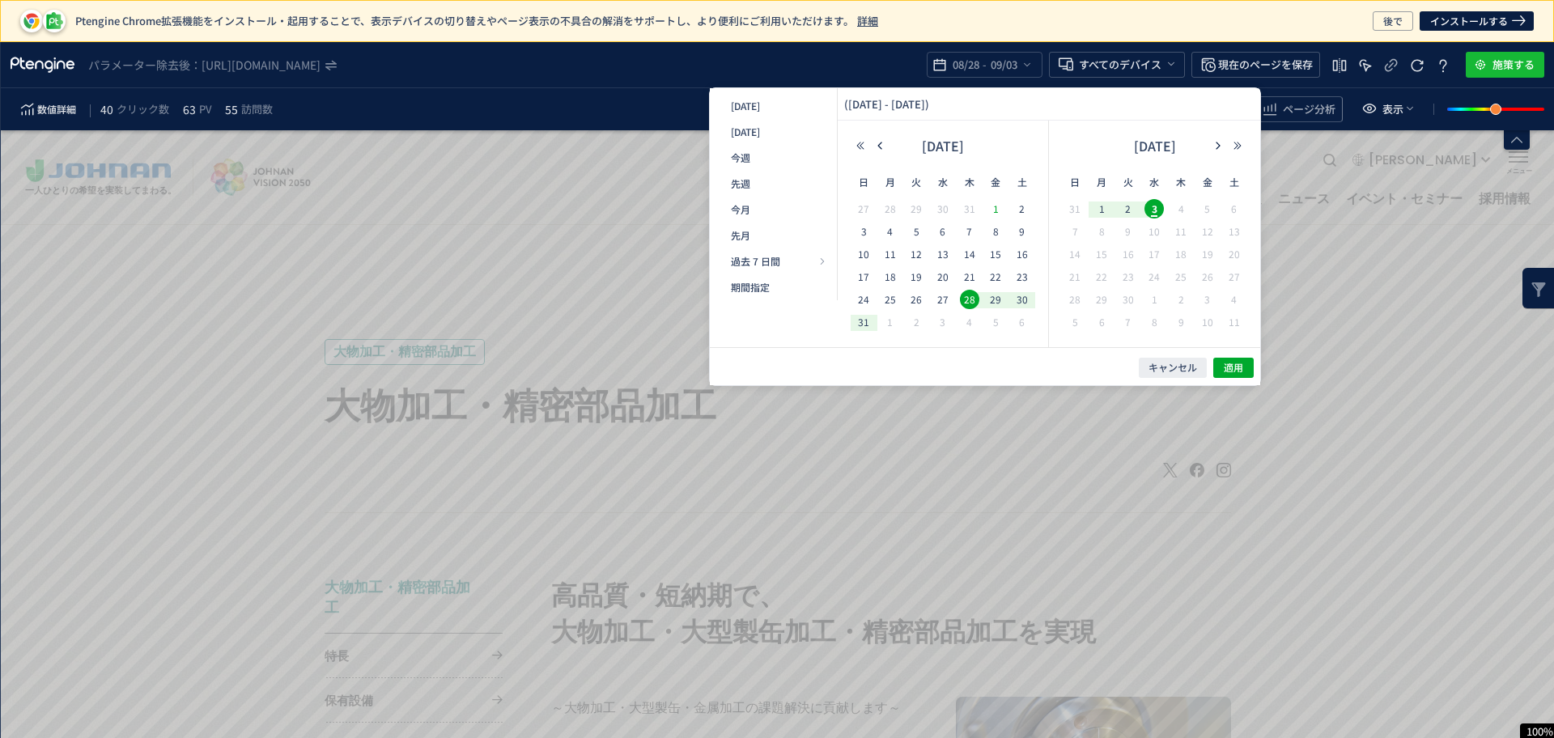
click at [995, 201] on span "1" at bounding box center [995, 208] width 19 height 19
click at [850, 317] on div "31" at bounding box center [863, 323] width 27 height 16
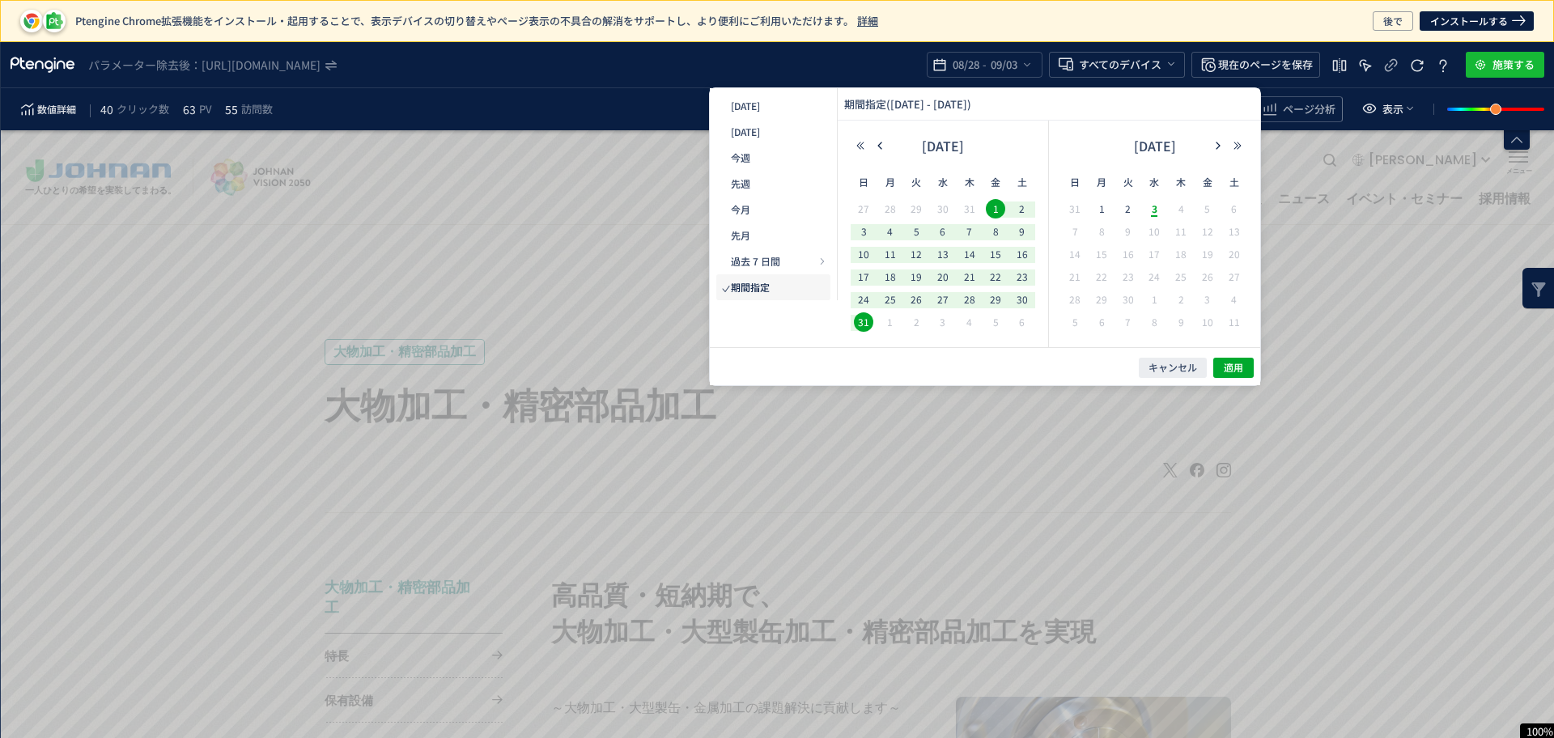
click at [858, 323] on span "31" at bounding box center [863, 321] width 19 height 19
click at [996, 217] on span "1" at bounding box center [995, 208] width 19 height 19
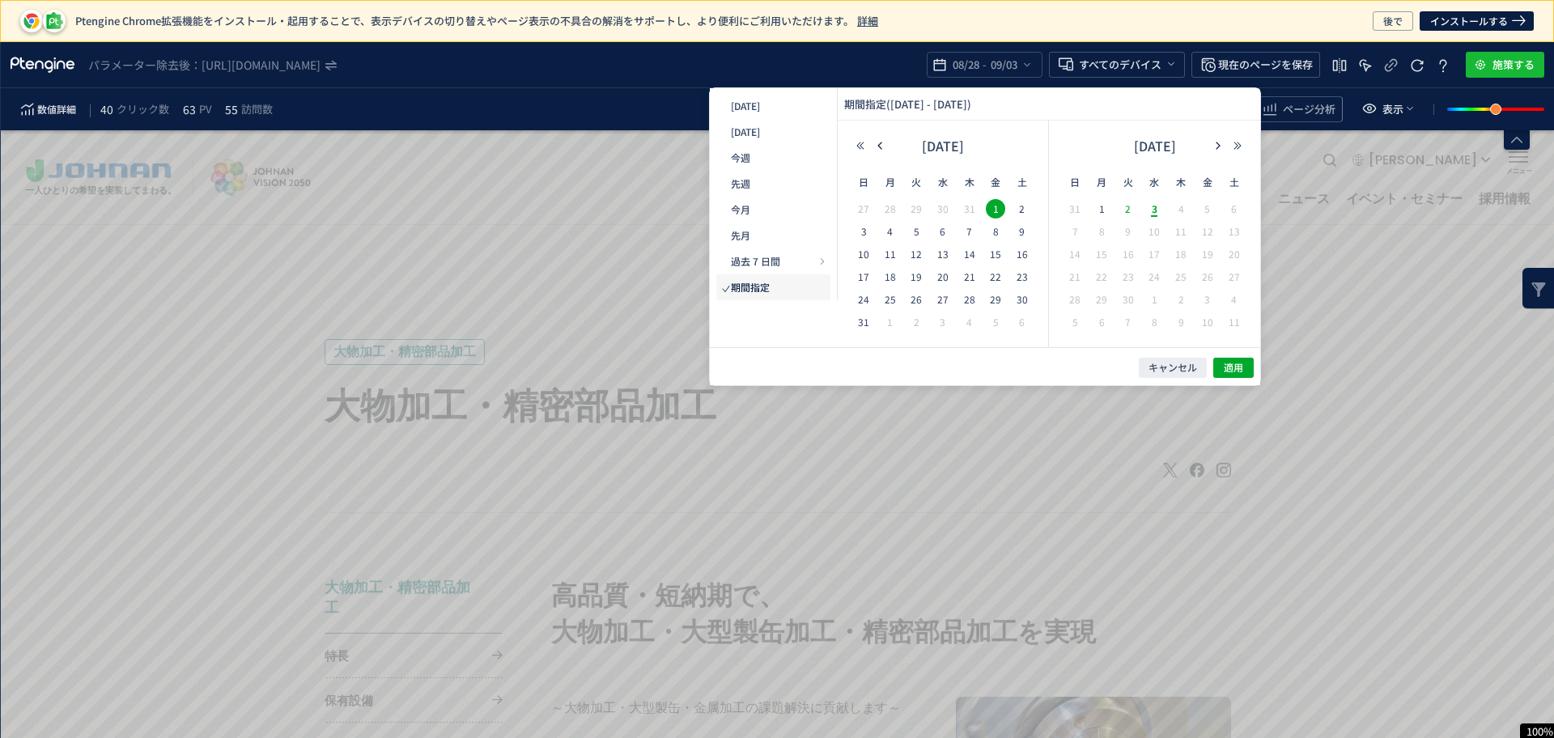
click at [1130, 211] on span "2" at bounding box center [1127, 208] width 19 height 19
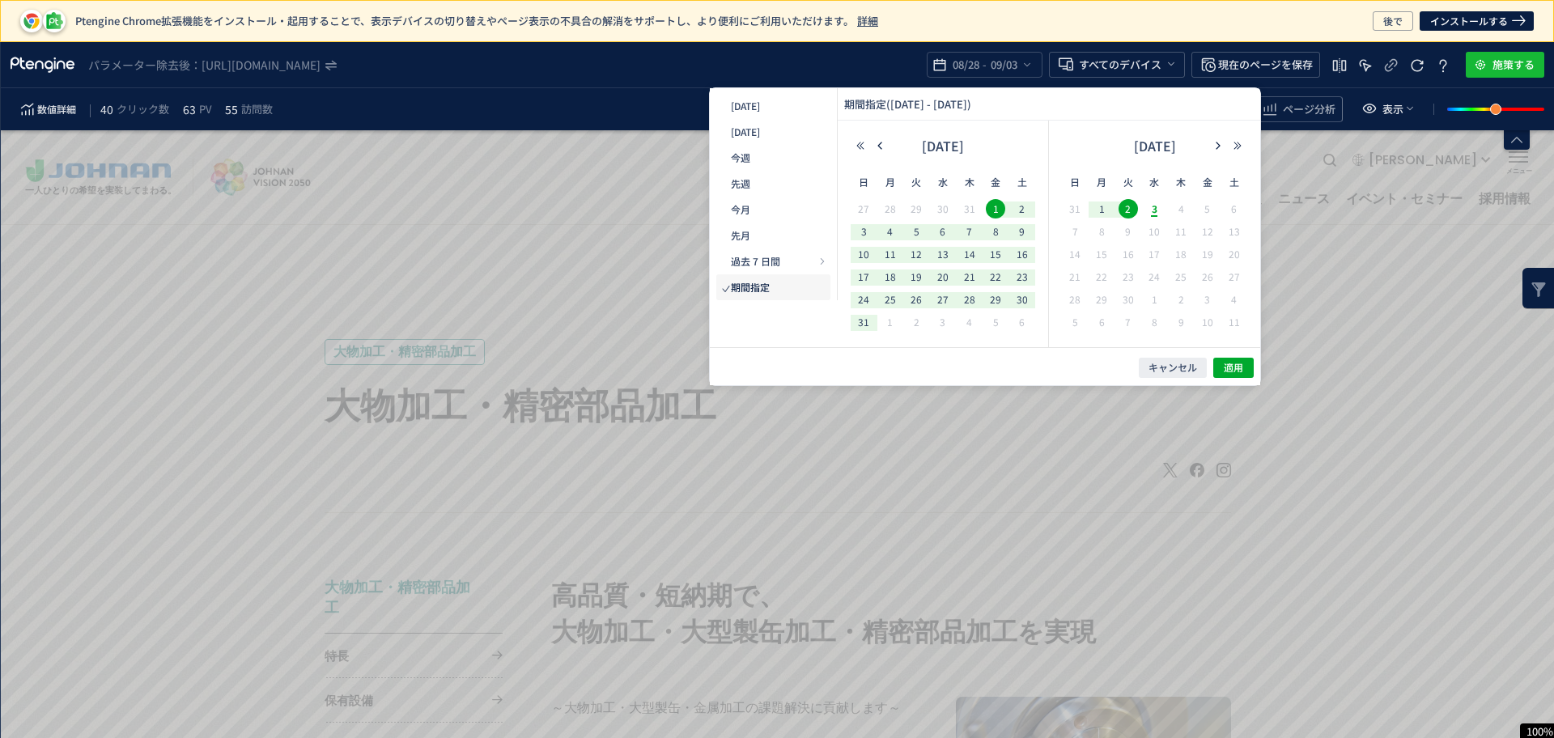
drag, startPoint x: 1166, startPoint y: 105, endPoint x: 939, endPoint y: 111, distance: 227.4
click at [939, 111] on div "期間指定 (2025-08-01 - 2025-09-02)" at bounding box center [1048, 104] width 422 height 32
click at [1132, 103] on div "期間指定 (2025-08-01 - 2025-09-02)" at bounding box center [1048, 104] width 422 height 32
click at [1225, 367] on span "適用" at bounding box center [1232, 368] width 19 height 14
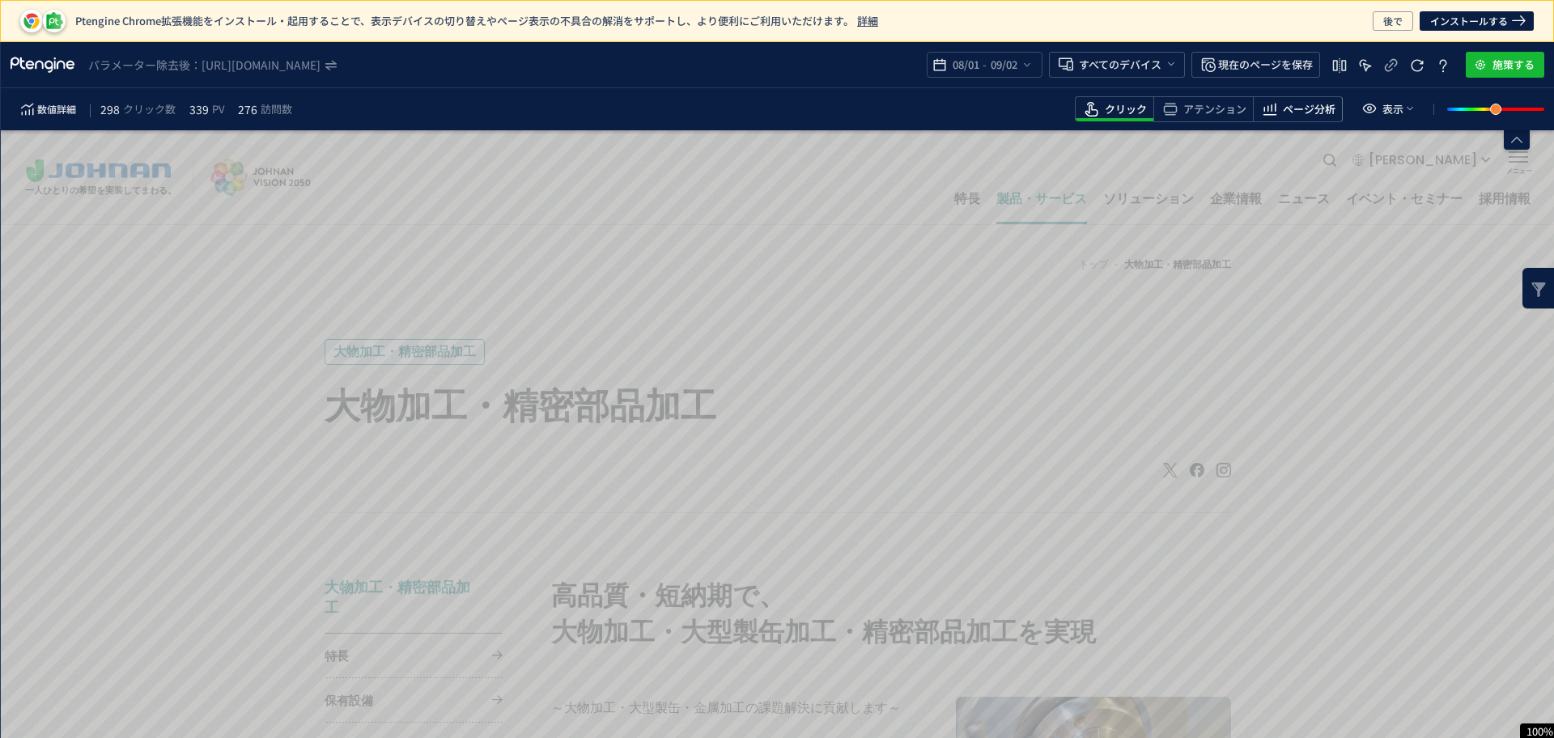
click at [1298, 117] on span "ページ分析" at bounding box center [1308, 109] width 53 height 15
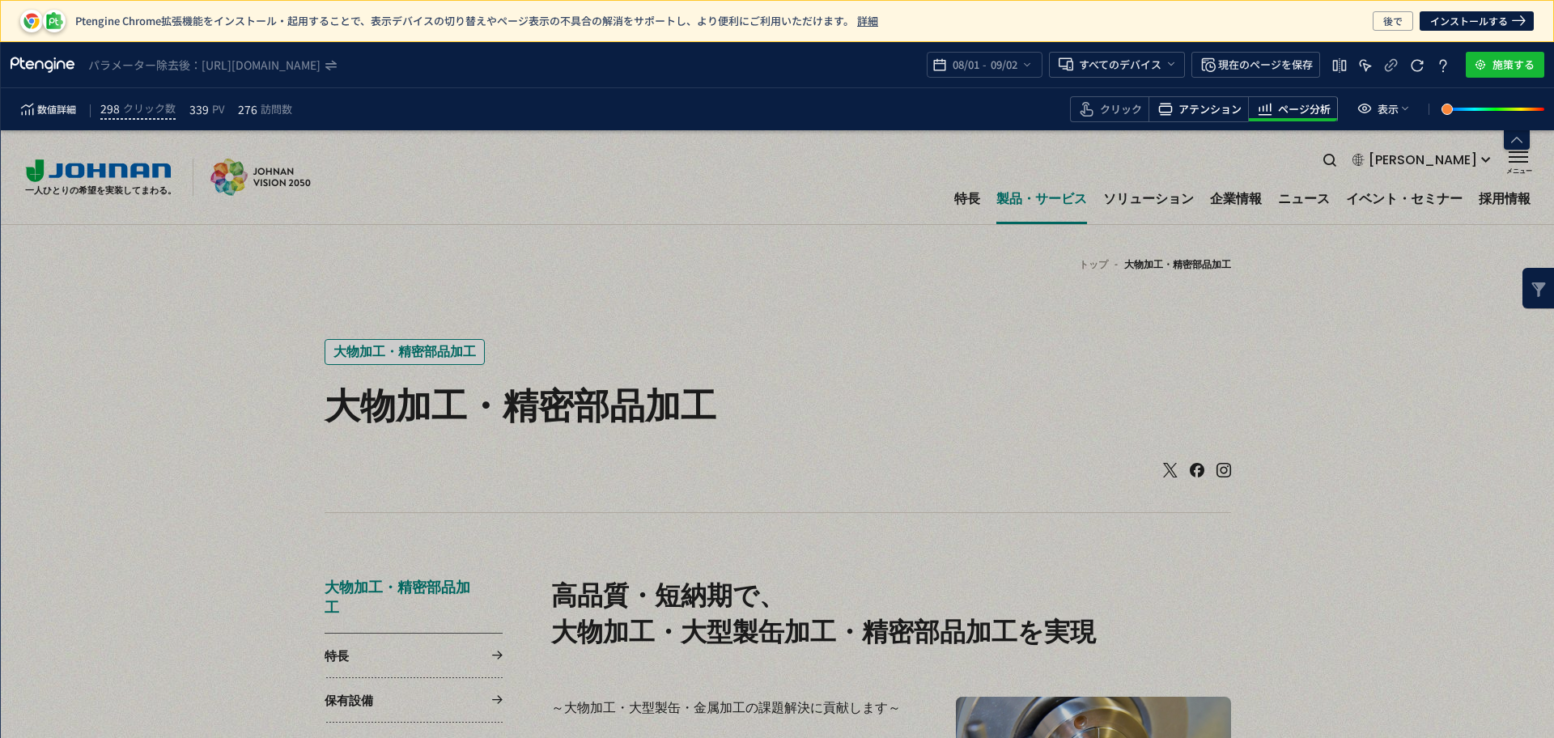
click at [1221, 110] on span "アテンション" at bounding box center [1209, 109] width 63 height 15
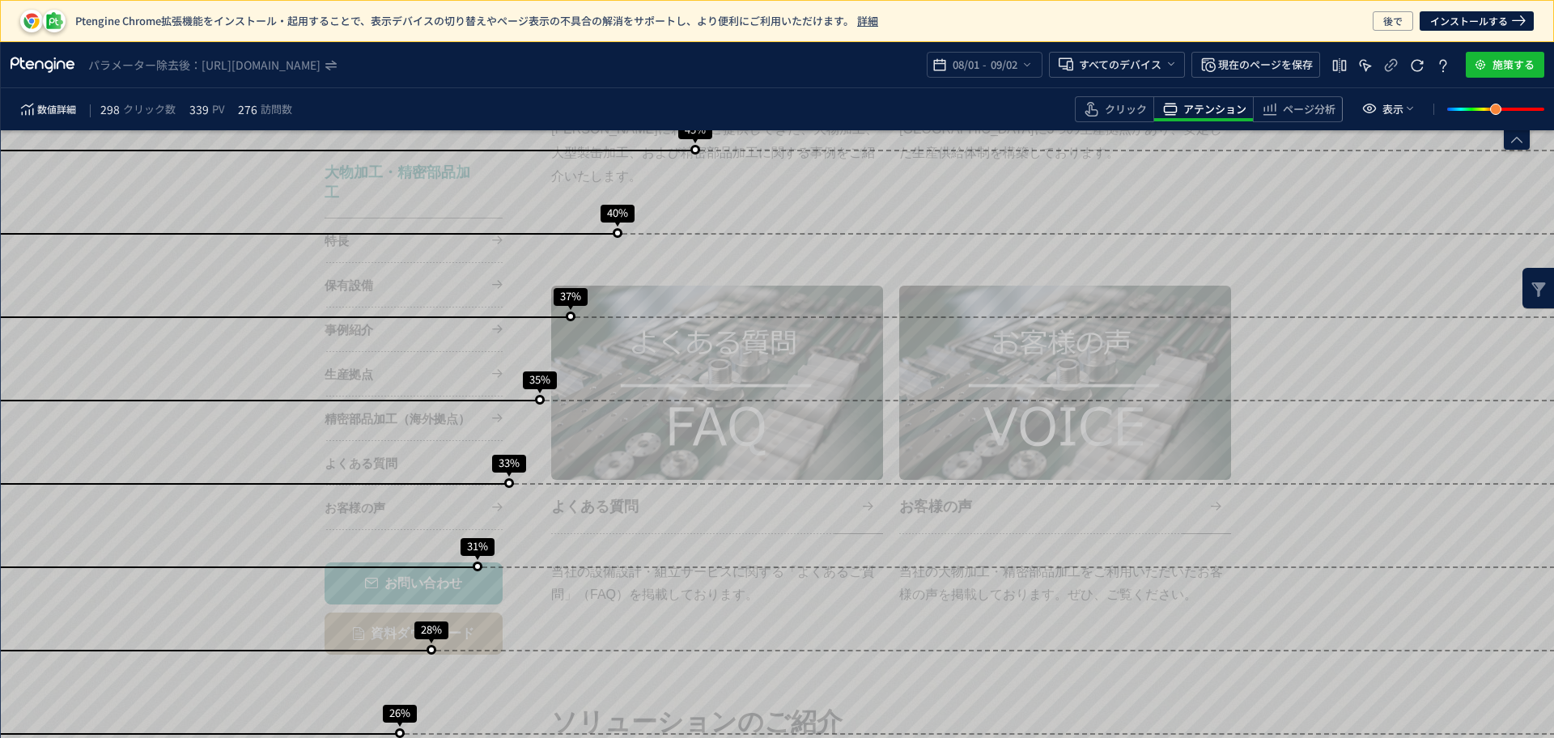
scroll to position [1719, 0]
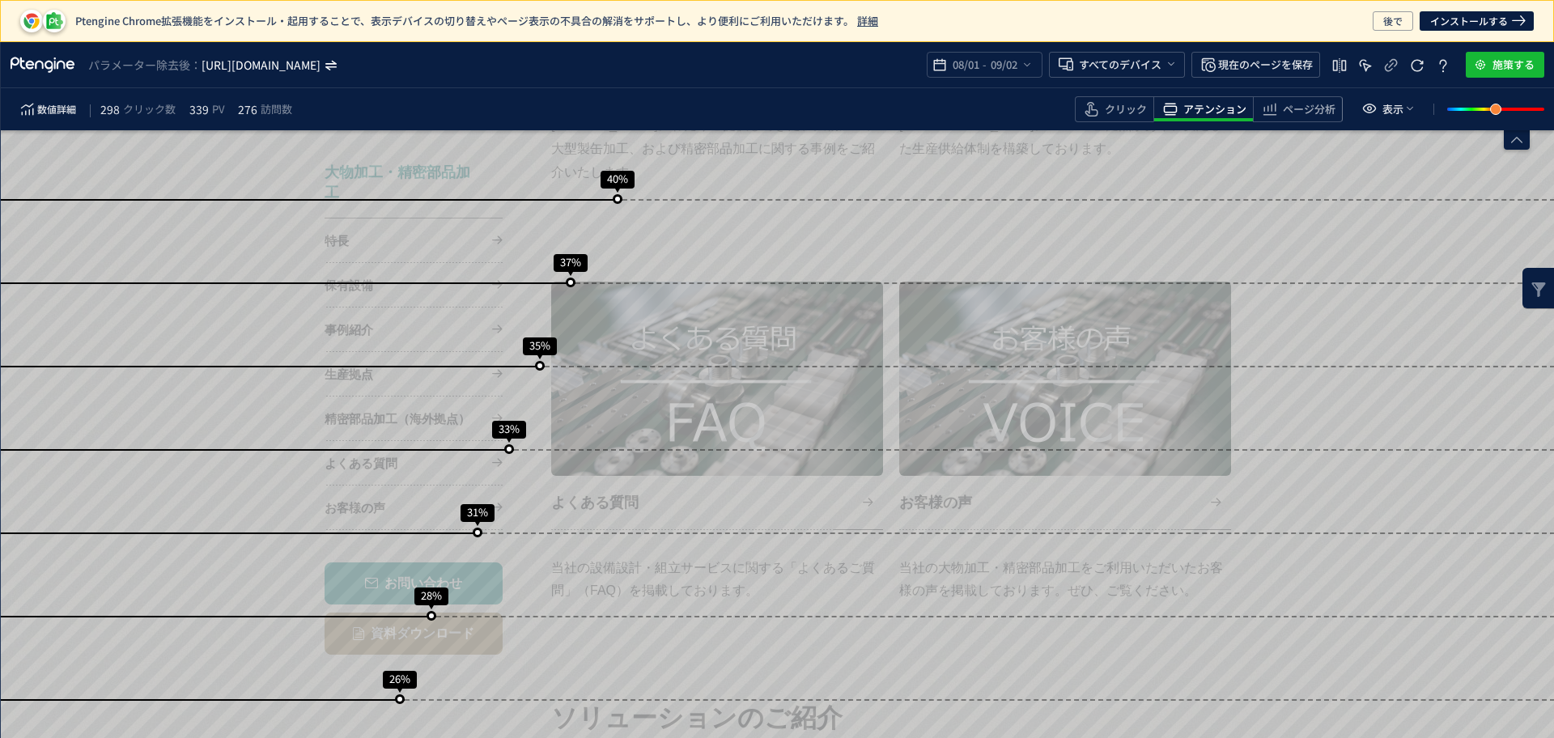
click at [322, 62] on icon "https://www.johnan.com/large-scale-processingy/*" at bounding box center [261, 65] width 121 height 16
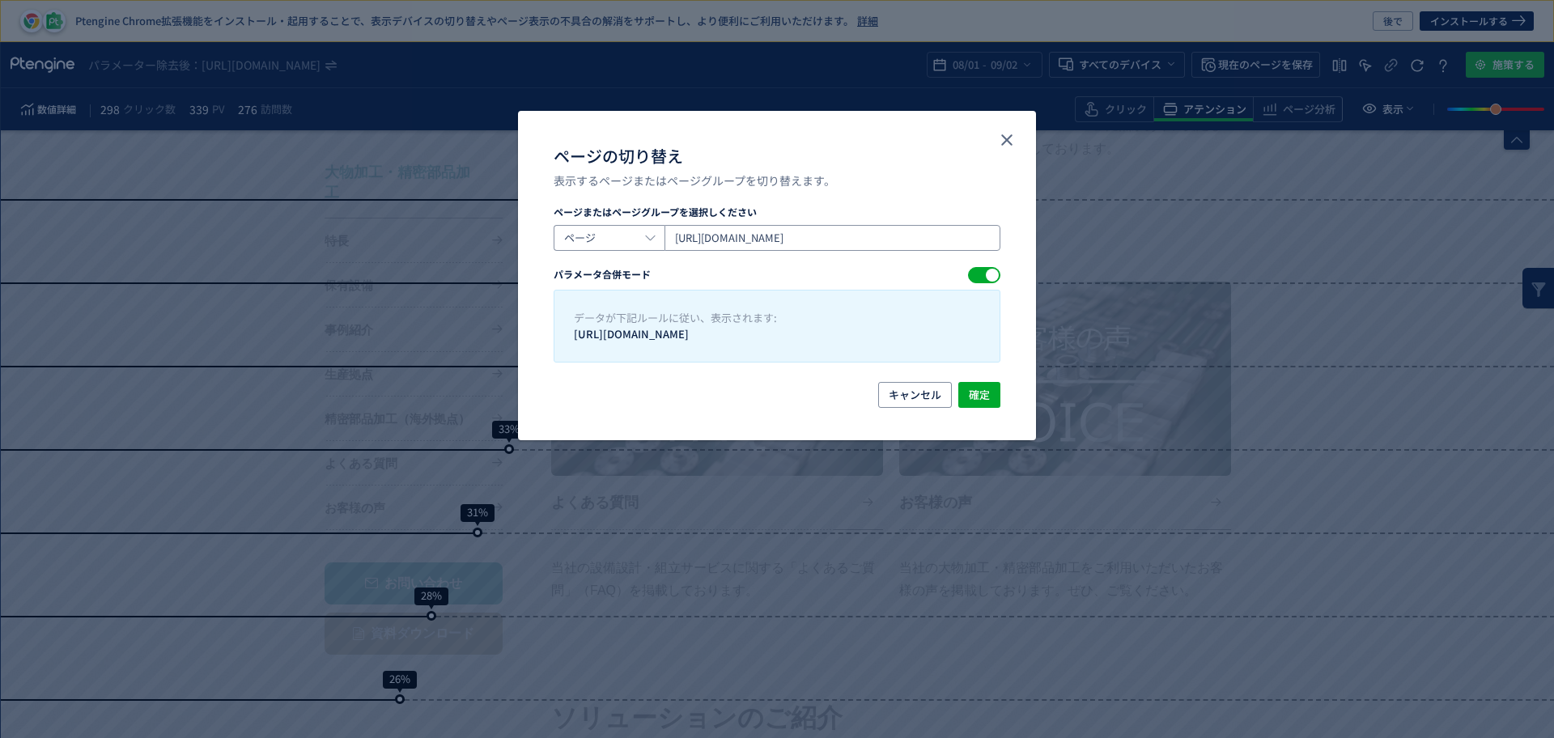
drag, startPoint x: 946, startPoint y: 235, endPoint x: 672, endPoint y: 250, distance: 273.9
click at [672, 250] on div "ページ https://www.johnan.com/large-scale-processingy/" at bounding box center [776, 238] width 447 height 26
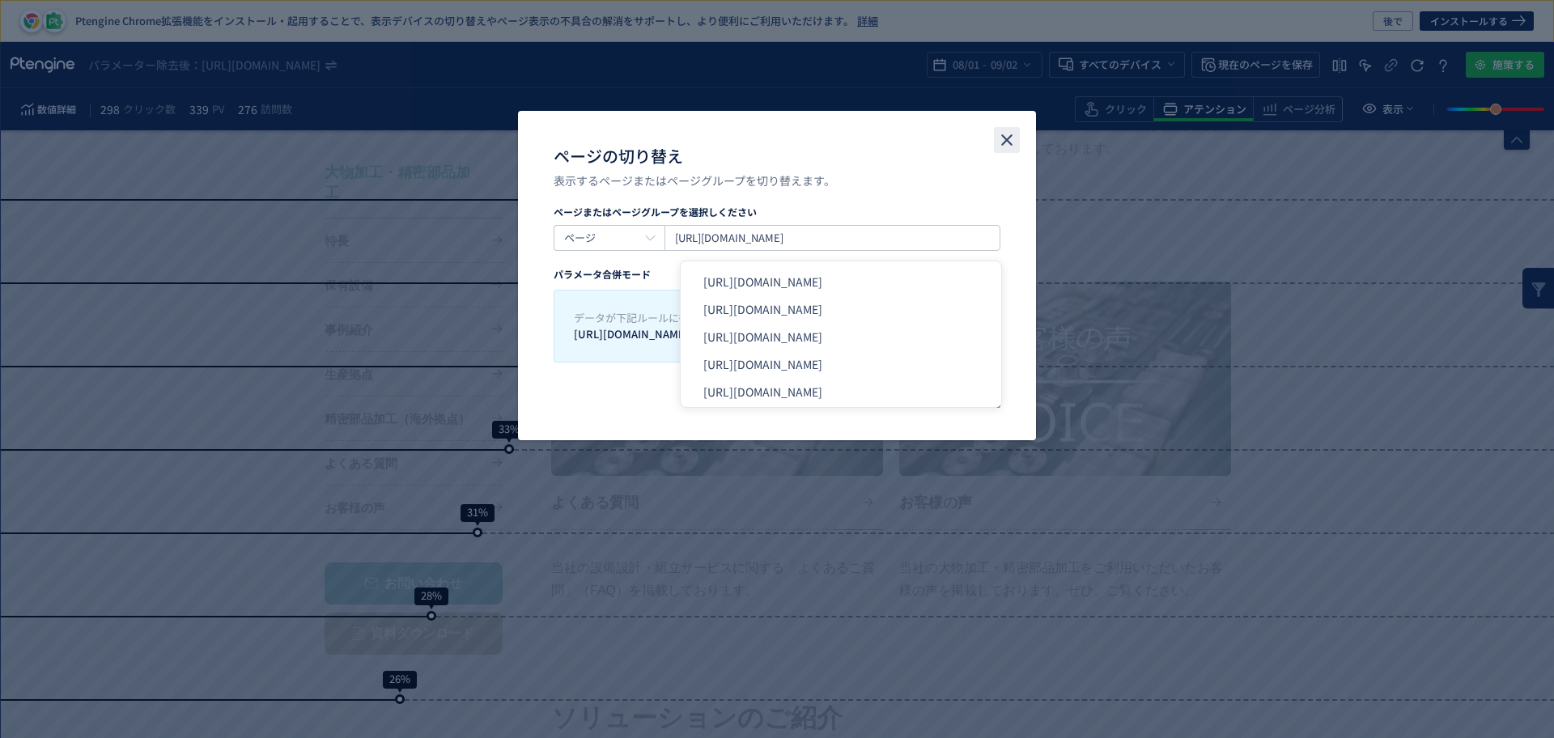
click at [1006, 149] on icon "close" at bounding box center [1006, 139] width 19 height 19
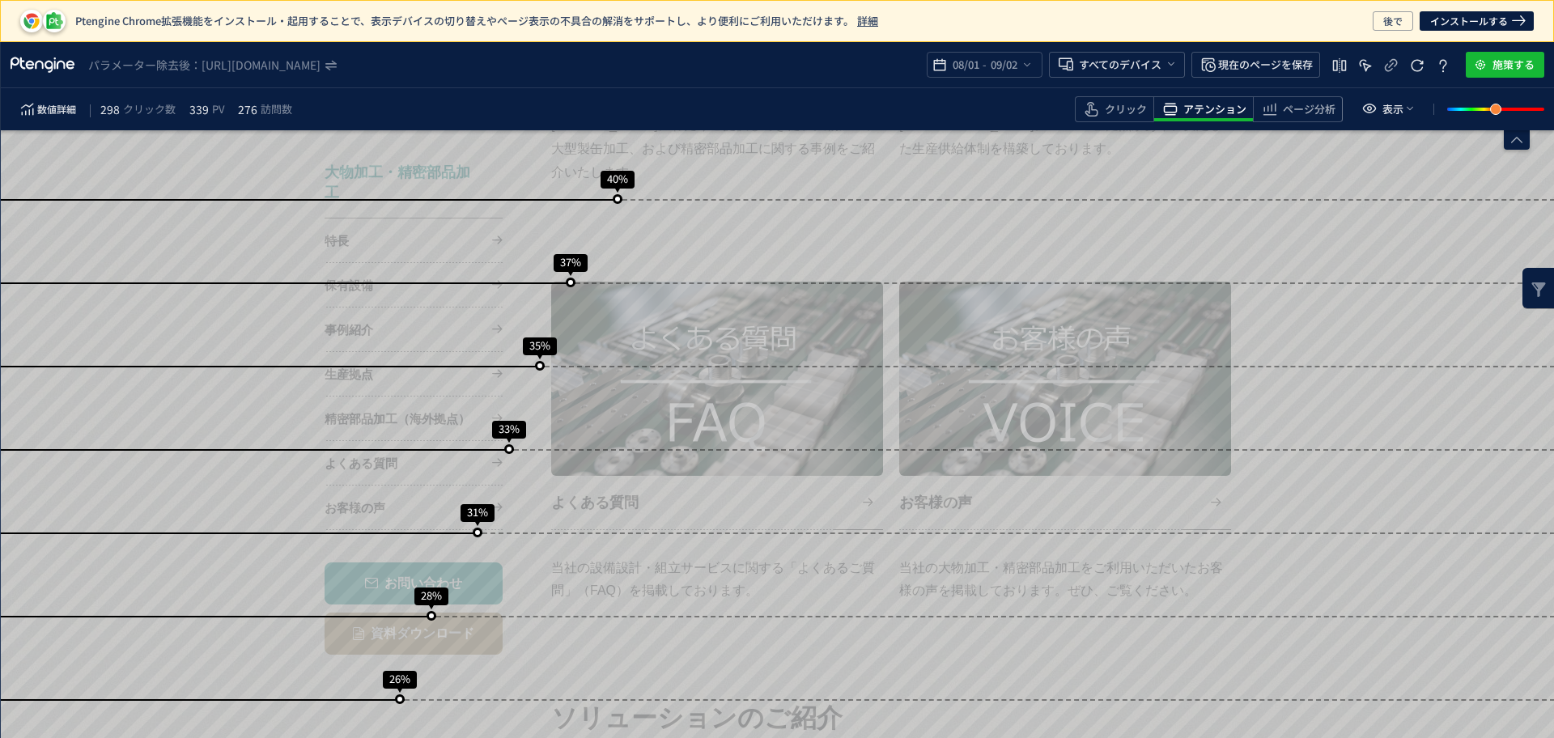
click at [55, 69] on use "heatmap-top-bar" at bounding box center [43, 64] width 64 height 15
click at [53, 65] on use "heatmap-top-bar" at bounding box center [43, 64] width 64 height 15
click at [38, 65] on icon "heatmap-top-bar" at bounding box center [43, 65] width 65 height 16
